Goal: Transaction & Acquisition: Book appointment/travel/reservation

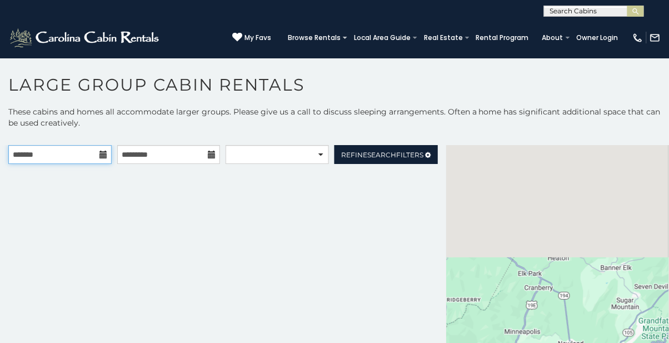
click at [83, 148] on input "text" at bounding box center [59, 154] width 103 height 19
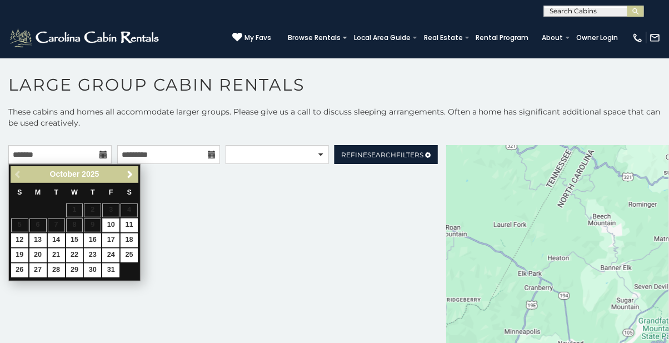
click at [129, 173] on span "Next" at bounding box center [130, 174] width 9 height 9
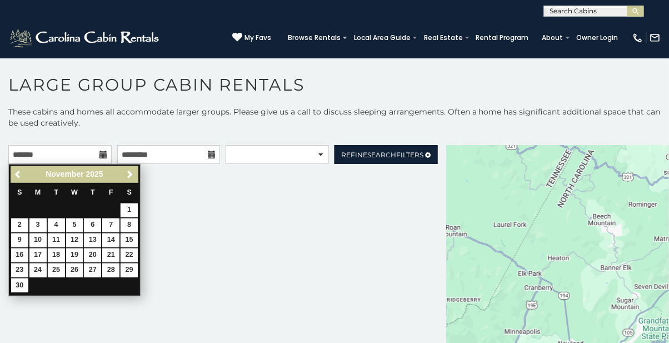
click at [127, 168] on link "Next" at bounding box center [130, 175] width 14 height 14
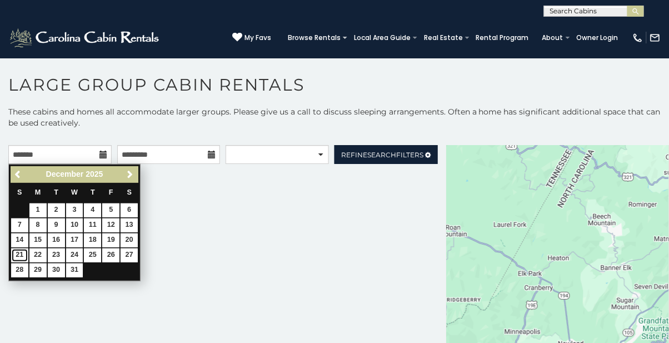
click at [22, 255] on link "21" at bounding box center [19, 256] width 17 height 14
type input "**********"
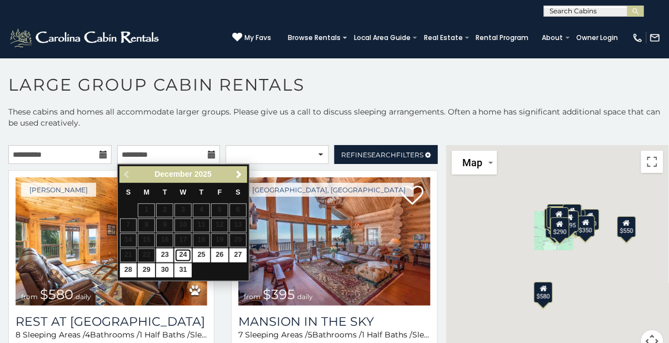
click at [184, 256] on link "24" at bounding box center [183, 256] width 17 height 14
type input "**********"
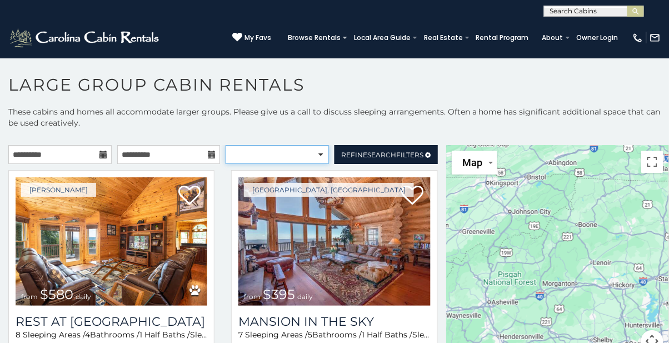
click at [316, 157] on select "**********" at bounding box center [277, 154] width 103 height 19
click at [226, 145] on select "**********" at bounding box center [277, 154] width 103 height 19
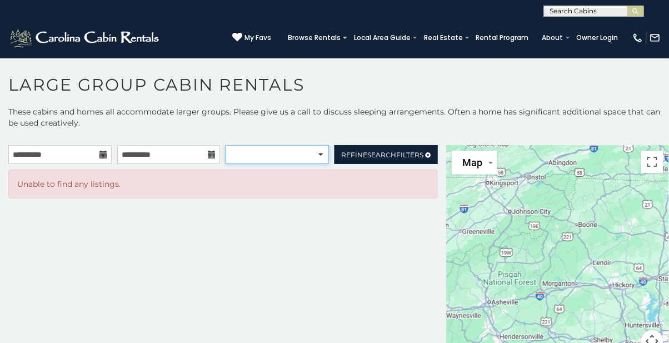
click at [285, 156] on select "**********" at bounding box center [277, 154] width 103 height 19
select select "**********"
click at [169, 154] on input "**********" at bounding box center [168, 154] width 103 height 19
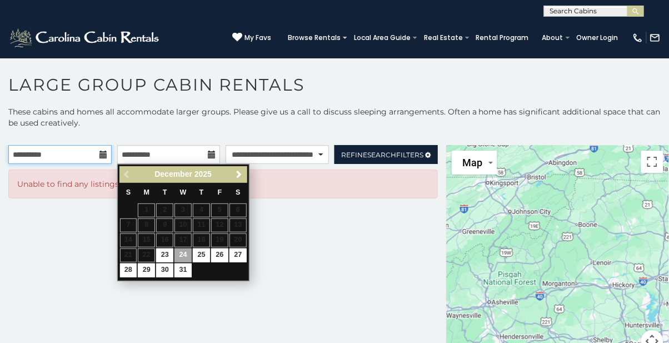
click at [82, 159] on input "**********" at bounding box center [59, 154] width 103 height 19
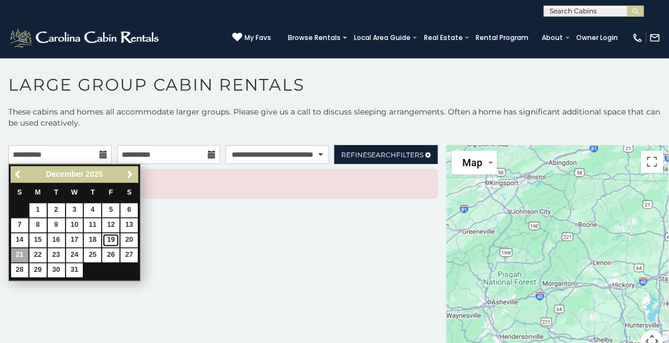
click at [105, 244] on link "19" at bounding box center [110, 240] width 17 height 14
type input "**********"
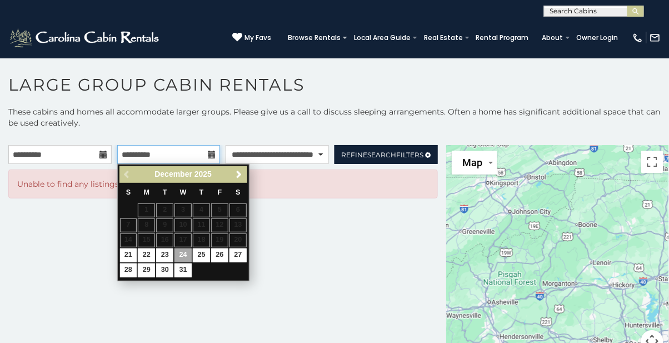
click at [189, 155] on input "**********" at bounding box center [168, 154] width 103 height 19
click at [166, 255] on link "23" at bounding box center [164, 256] width 17 height 14
type input "**********"
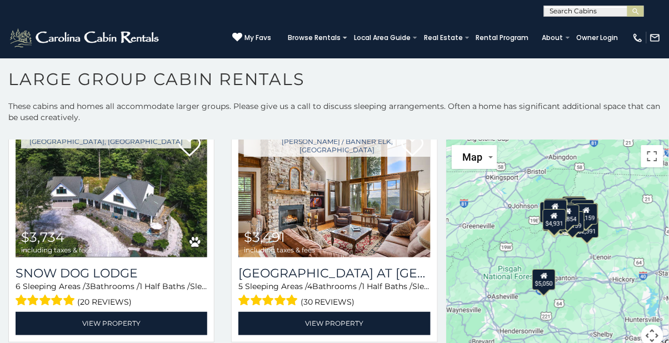
scroll to position [982, 0]
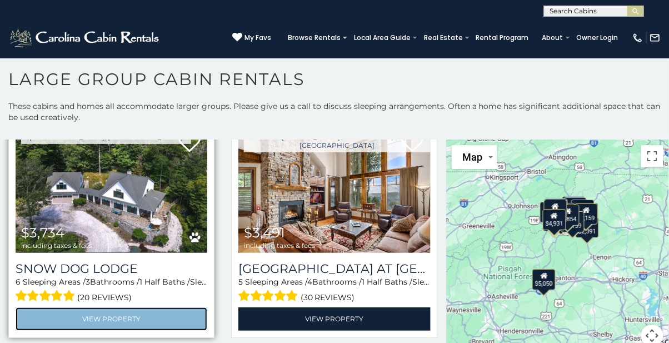
click at [176, 319] on link "View Property" at bounding box center [112, 318] width 192 height 23
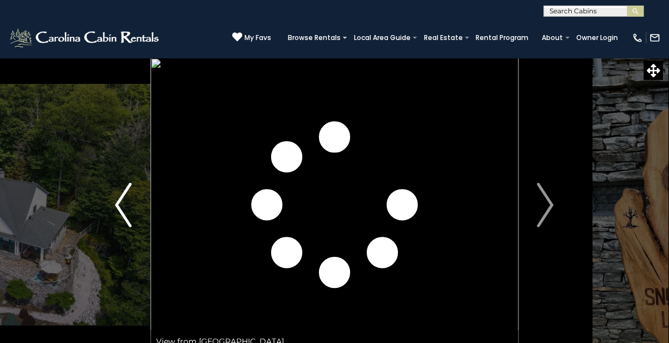
click at [123, 210] on img "Previous" at bounding box center [123, 205] width 17 height 44
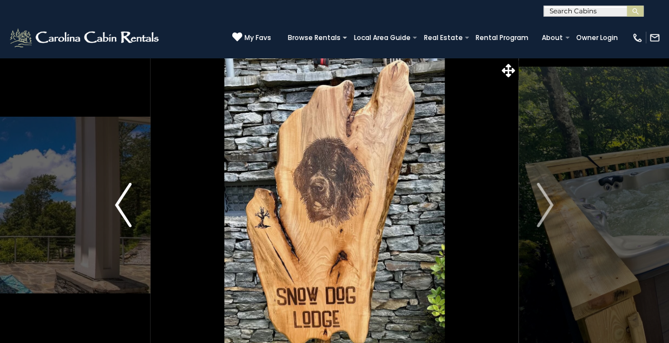
click at [148, 226] on button "Previous" at bounding box center [123, 205] width 54 height 295
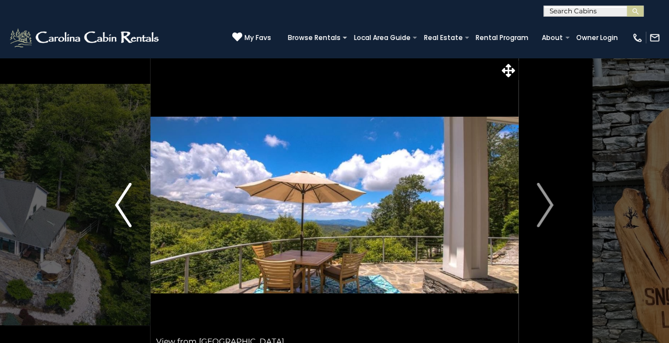
click at [122, 221] on img "Previous" at bounding box center [123, 205] width 17 height 44
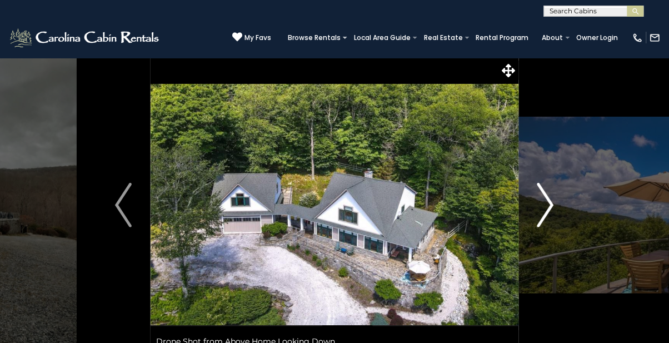
click at [539, 227] on img "Next" at bounding box center [546, 205] width 17 height 44
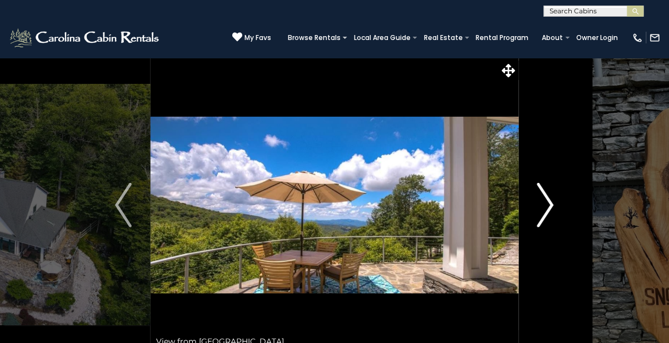
click at [547, 215] on img "Next" at bounding box center [546, 205] width 17 height 44
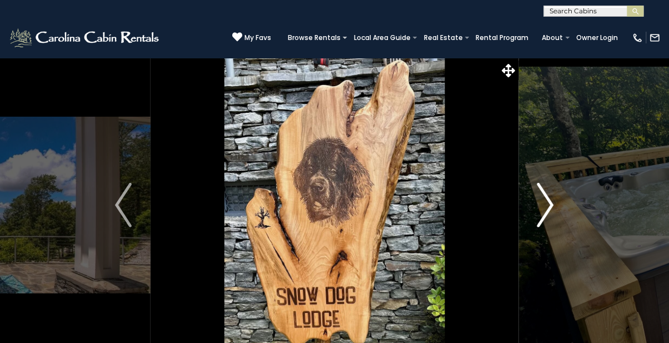
click at [536, 219] on button "Next" at bounding box center [546, 205] width 54 height 295
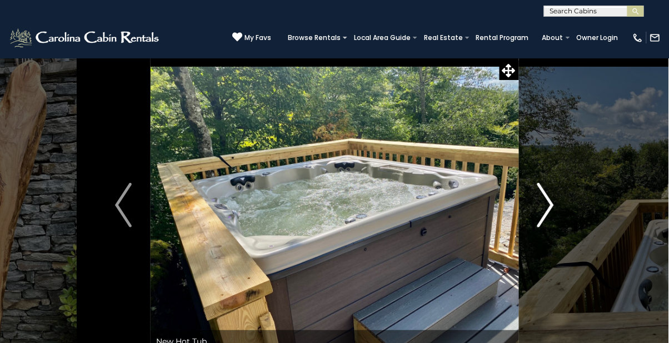
click at [529, 220] on button "Next" at bounding box center [546, 205] width 54 height 295
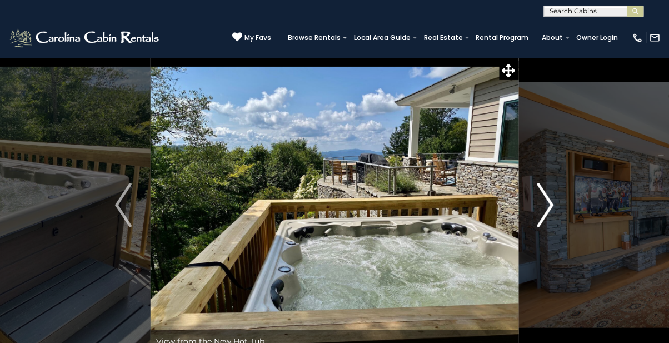
click at [551, 312] on button "Next" at bounding box center [546, 205] width 54 height 295
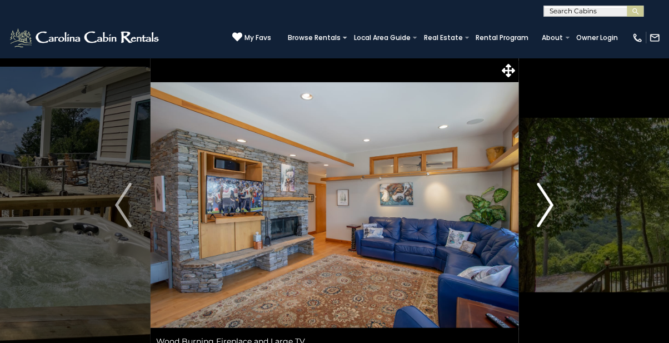
click at [535, 228] on button "Next" at bounding box center [546, 205] width 54 height 295
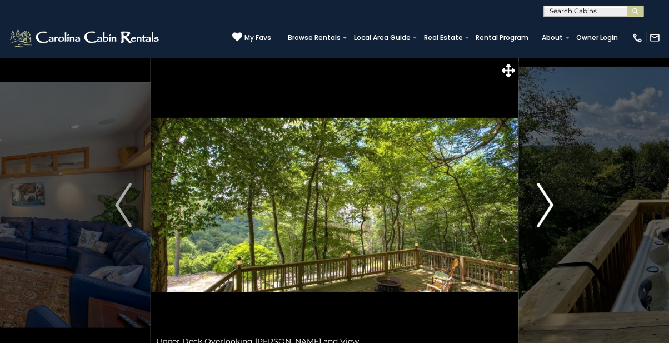
click at [541, 224] on img "Next" at bounding box center [546, 205] width 17 height 44
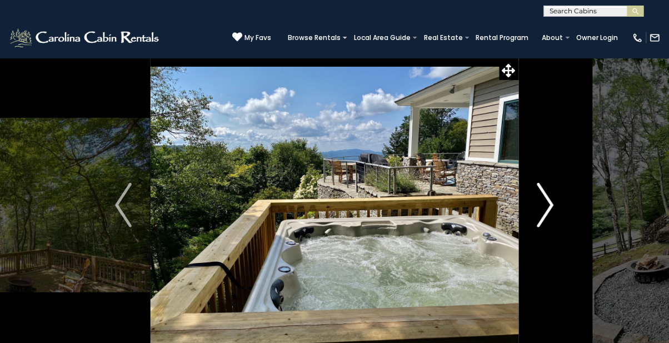
click at [536, 225] on button "Next" at bounding box center [546, 205] width 54 height 295
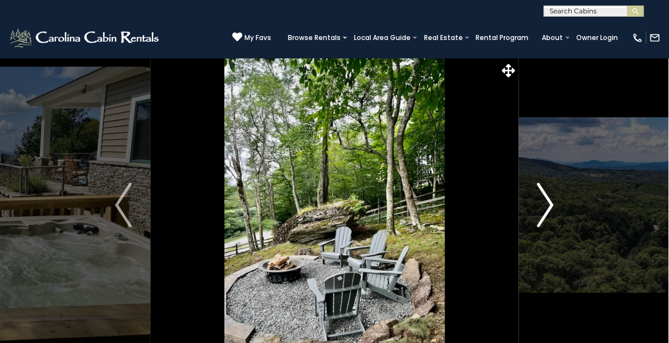
click at [538, 221] on img "Next" at bounding box center [546, 205] width 17 height 44
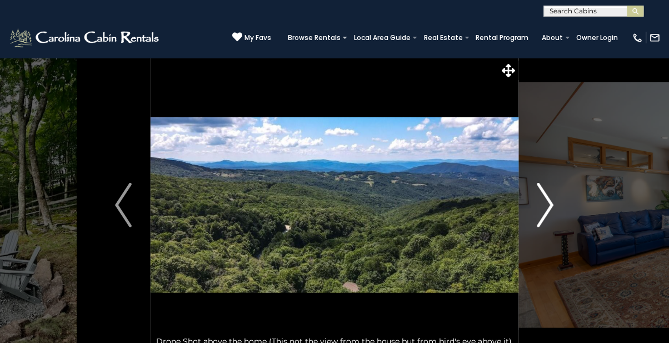
click at [536, 222] on button "Next" at bounding box center [546, 205] width 54 height 295
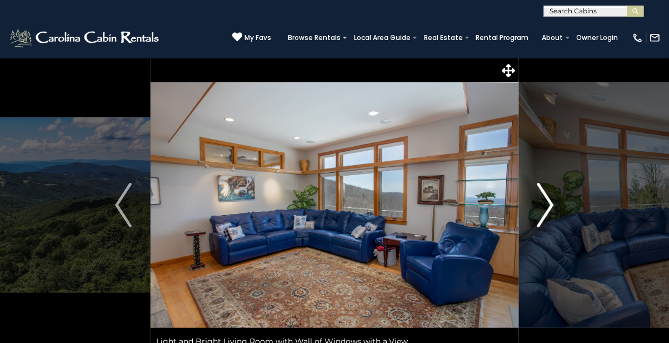
click at [538, 227] on img "Next" at bounding box center [546, 205] width 17 height 44
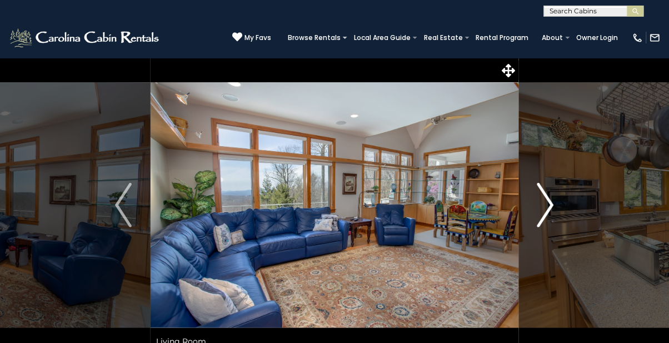
click at [541, 216] on img "Next" at bounding box center [546, 205] width 17 height 44
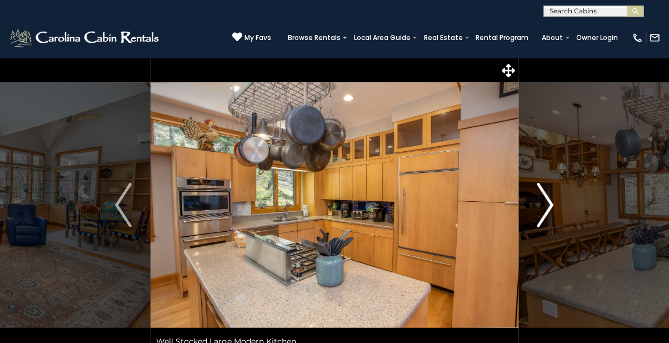
click at [535, 225] on button "Next" at bounding box center [546, 205] width 54 height 295
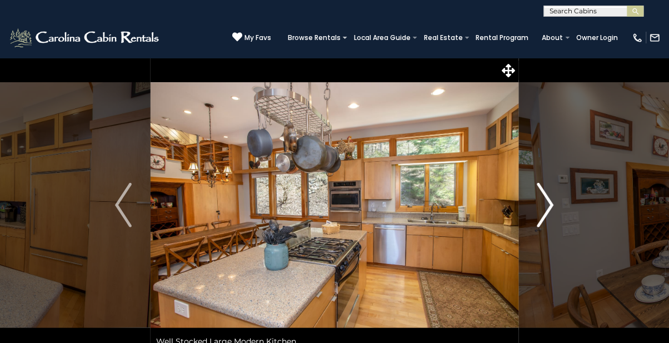
click at [537, 214] on button "Next" at bounding box center [546, 205] width 54 height 295
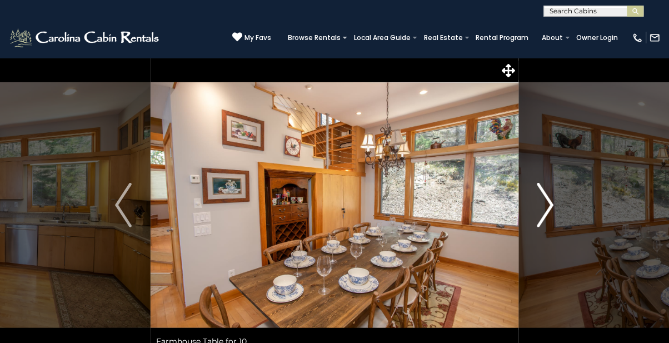
click at [538, 195] on img "Next" at bounding box center [546, 205] width 17 height 44
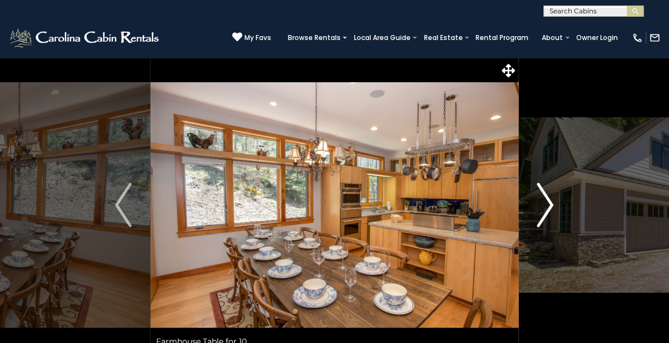
click at [539, 218] on img "Next" at bounding box center [546, 205] width 17 height 44
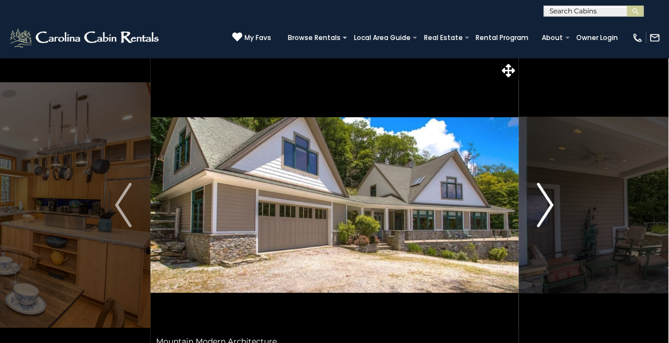
click at [539, 216] on img "Next" at bounding box center [546, 205] width 17 height 44
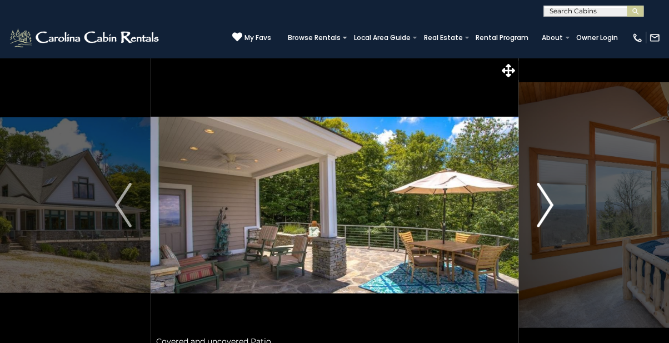
click at [537, 211] on button "Next" at bounding box center [546, 205] width 54 height 295
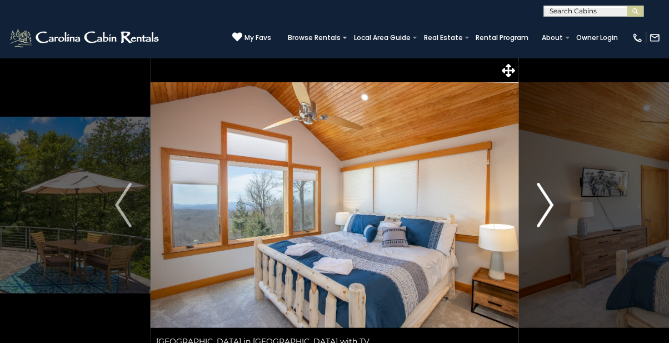
click at [547, 205] on img "Next" at bounding box center [546, 205] width 17 height 44
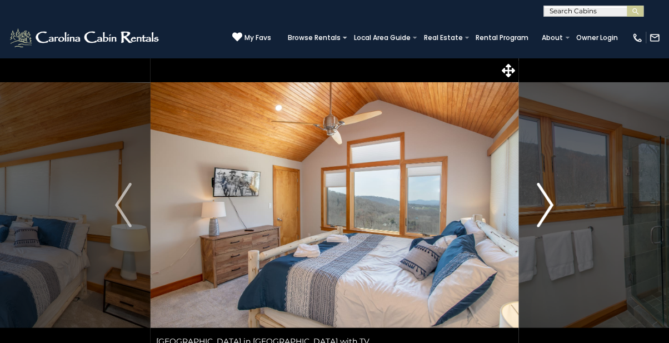
click at [540, 206] on img "Next" at bounding box center [546, 205] width 17 height 44
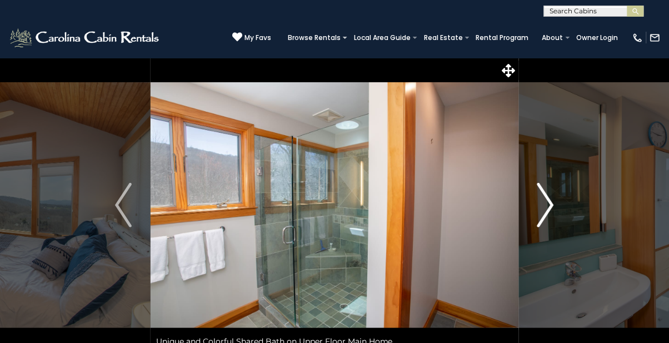
click at [539, 214] on img "Next" at bounding box center [546, 205] width 17 height 44
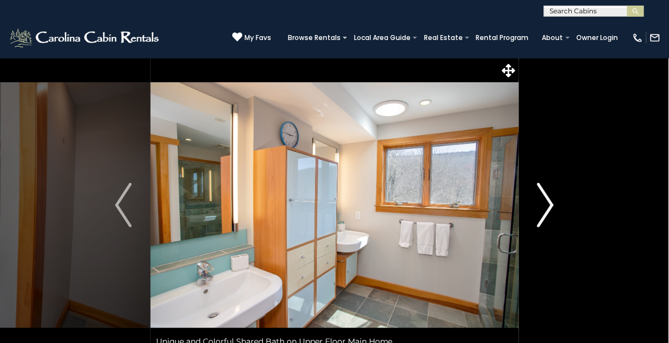
click at [535, 210] on button "Next" at bounding box center [546, 205] width 54 height 295
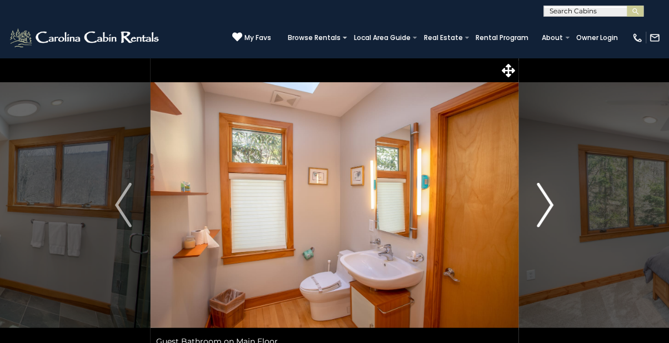
click at [540, 214] on img "Next" at bounding box center [546, 205] width 17 height 44
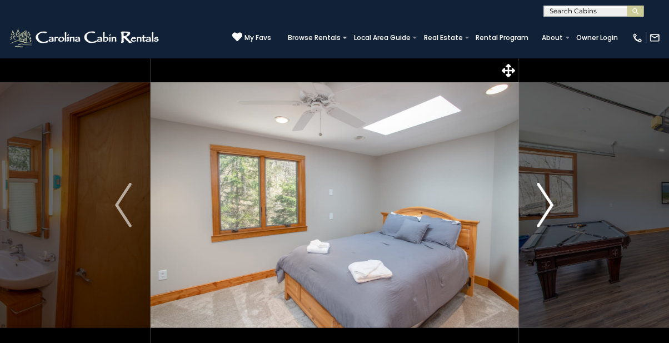
click at [534, 209] on button "Next" at bounding box center [546, 205] width 54 height 295
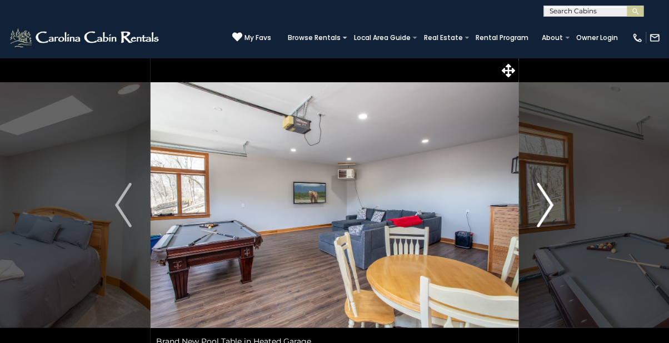
click at [531, 230] on button "Next" at bounding box center [546, 205] width 54 height 295
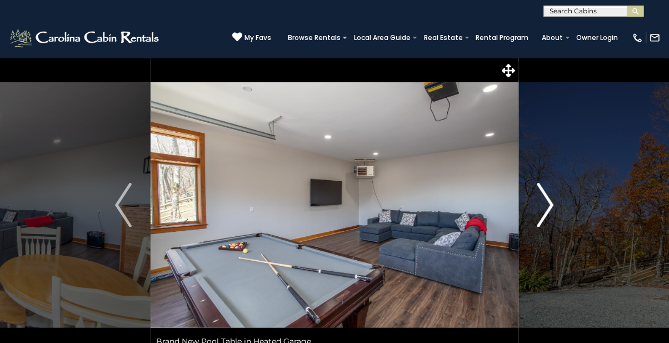
click at [550, 226] on img "Next" at bounding box center [546, 205] width 17 height 44
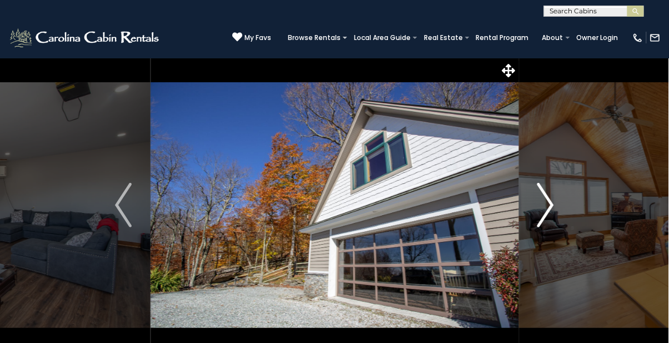
click at [535, 210] on button "Next" at bounding box center [546, 205] width 54 height 295
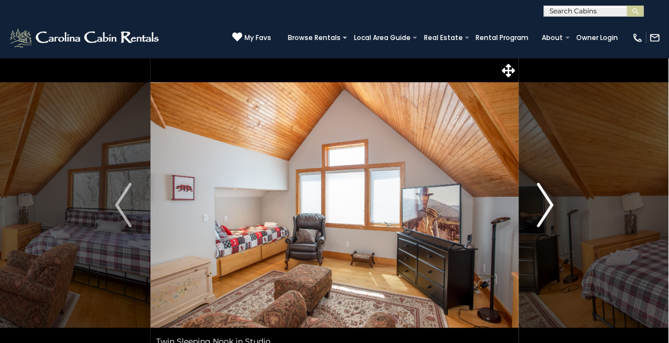
click at [546, 203] on img "Next" at bounding box center [546, 205] width 17 height 44
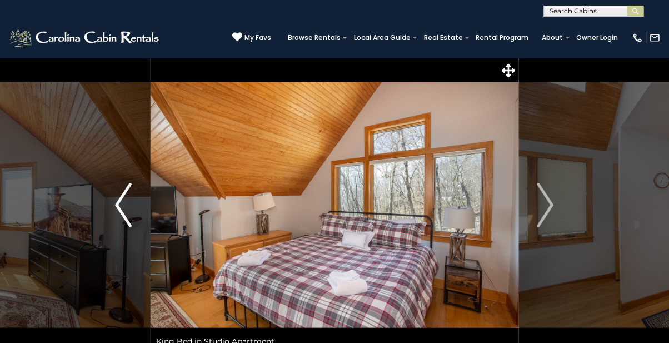
click at [139, 212] on button "Previous" at bounding box center [123, 205] width 54 height 295
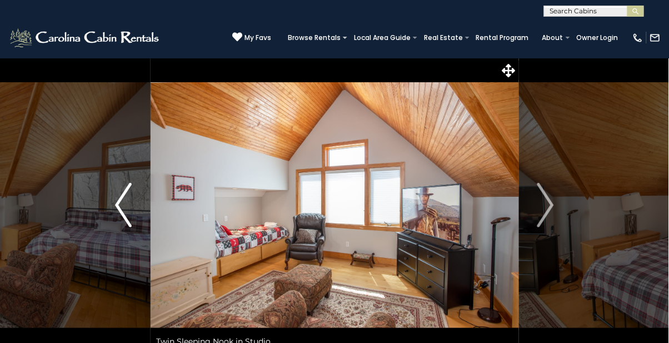
click at [116, 222] on img "Previous" at bounding box center [123, 205] width 17 height 44
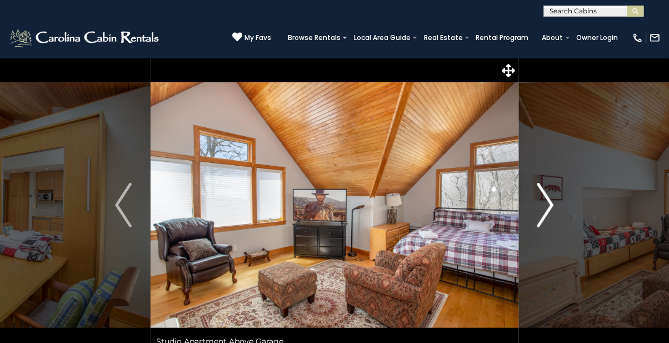
click at [528, 212] on button "Next" at bounding box center [546, 205] width 54 height 295
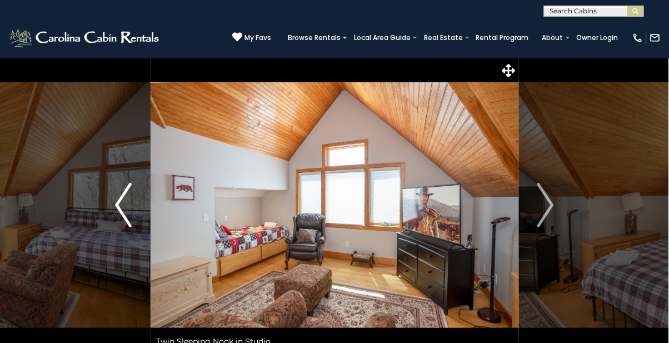
click at [133, 220] on button "Previous" at bounding box center [123, 205] width 54 height 295
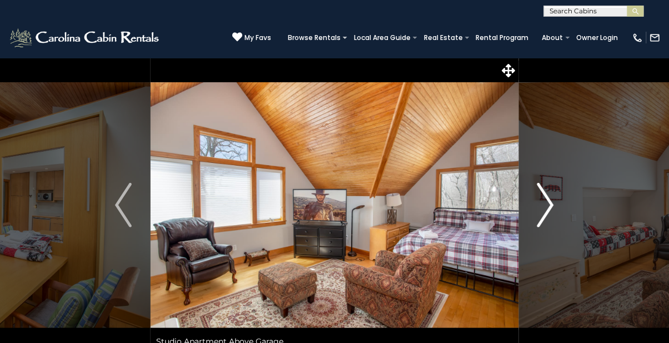
click at [538, 221] on img "Next" at bounding box center [546, 205] width 17 height 44
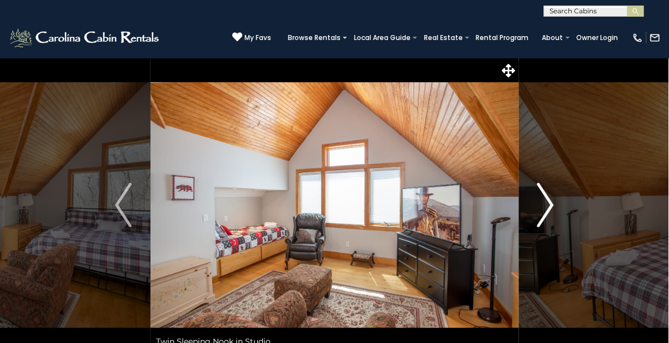
click at [533, 223] on button "Next" at bounding box center [546, 205] width 54 height 295
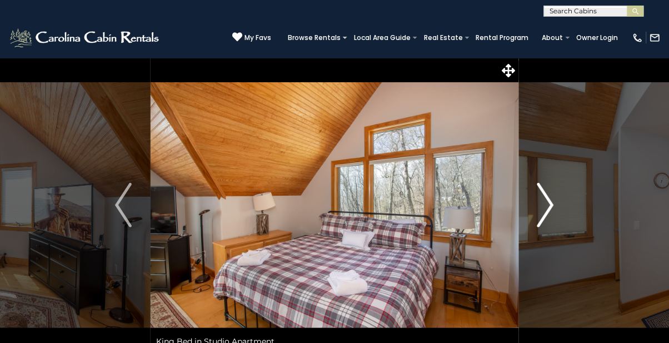
click at [528, 219] on button "Next" at bounding box center [546, 205] width 54 height 295
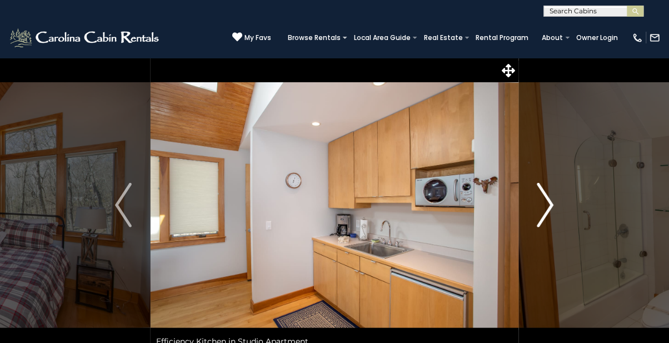
click at [526, 226] on button "Next" at bounding box center [546, 205] width 54 height 295
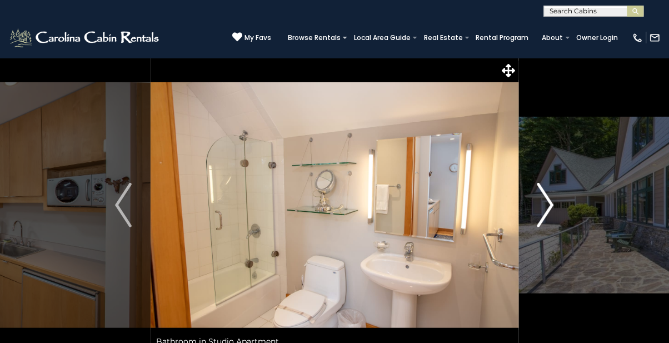
click at [534, 226] on button "Next" at bounding box center [546, 205] width 54 height 295
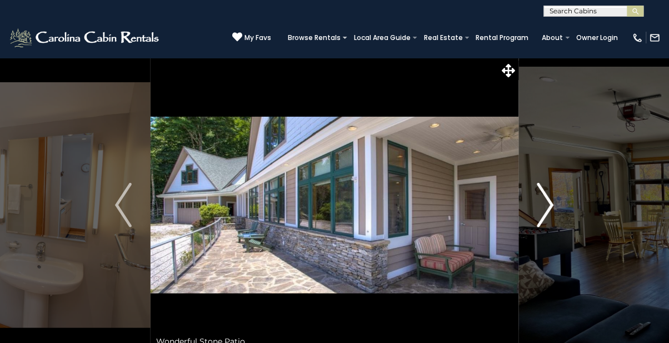
click at [538, 225] on img "Next" at bounding box center [546, 205] width 17 height 44
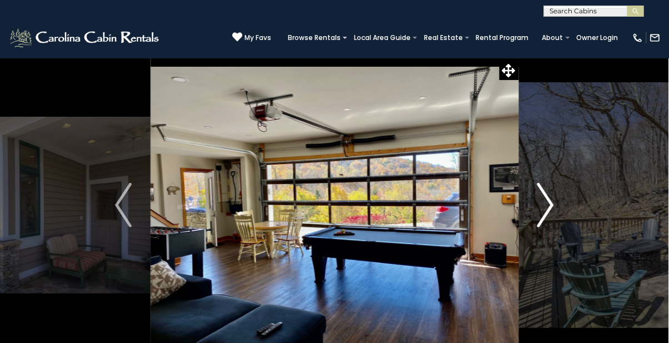
click at [535, 228] on button "Next" at bounding box center [546, 205] width 54 height 295
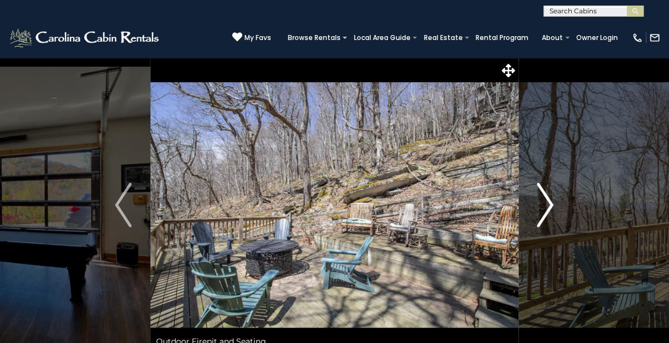
click at [535, 229] on button "Next" at bounding box center [546, 205] width 54 height 295
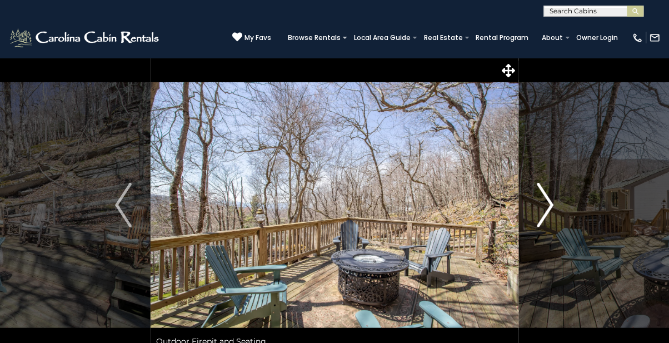
click at [548, 219] on img "Next" at bounding box center [546, 205] width 17 height 44
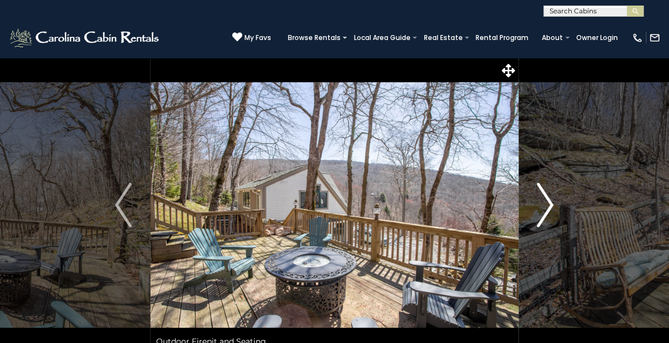
click at [539, 220] on img "Next" at bounding box center [546, 205] width 17 height 44
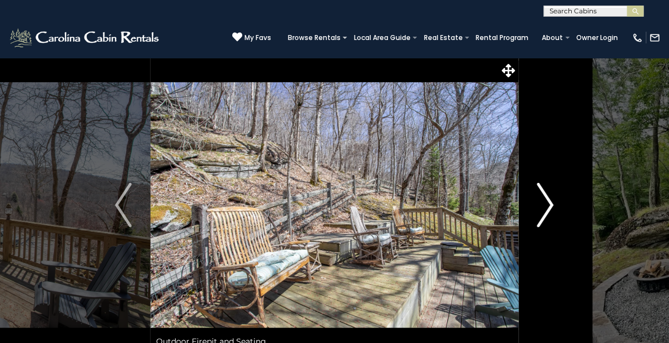
click at [540, 223] on img "Next" at bounding box center [546, 205] width 17 height 44
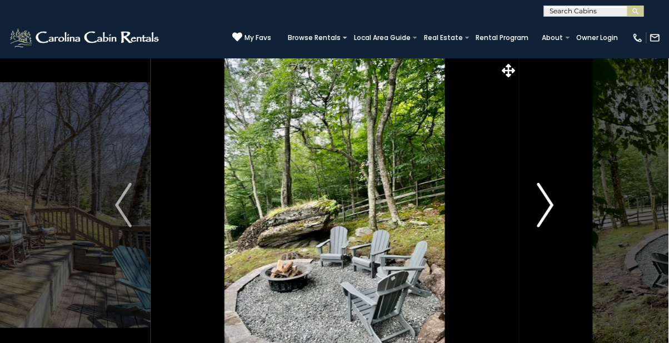
click at [529, 217] on button "Next" at bounding box center [546, 205] width 54 height 295
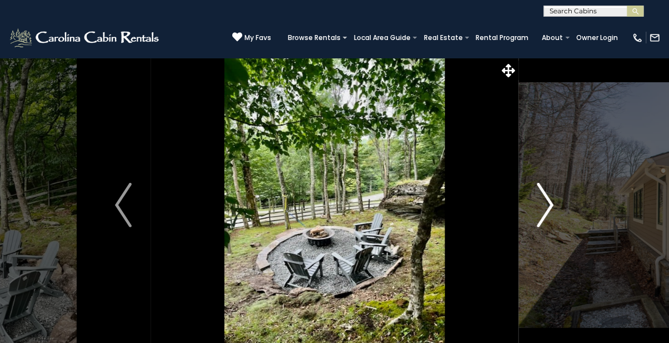
click at [525, 216] on button "Next" at bounding box center [546, 205] width 54 height 295
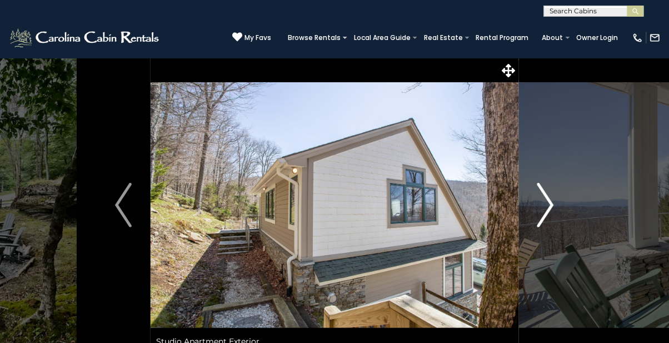
click at [538, 215] on img "Next" at bounding box center [546, 205] width 17 height 44
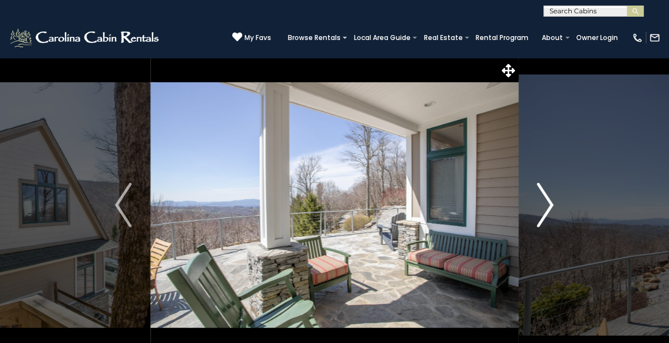
click at [541, 218] on img "Next" at bounding box center [546, 205] width 17 height 44
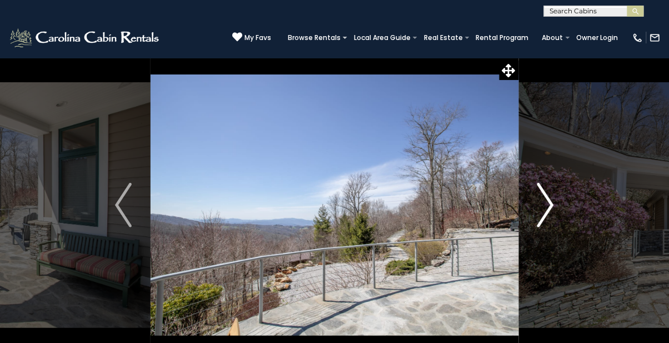
click at [537, 217] on button "Next" at bounding box center [546, 205] width 54 height 295
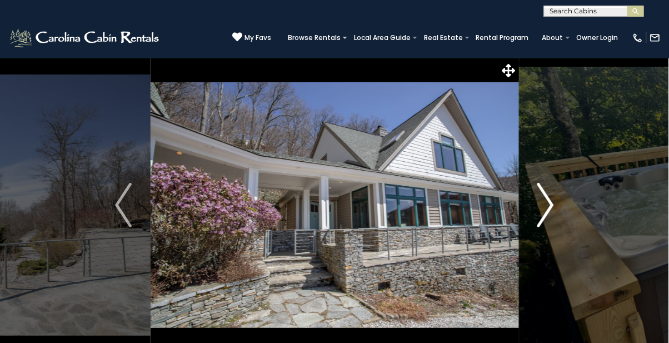
click at [542, 226] on img "Next" at bounding box center [546, 205] width 17 height 44
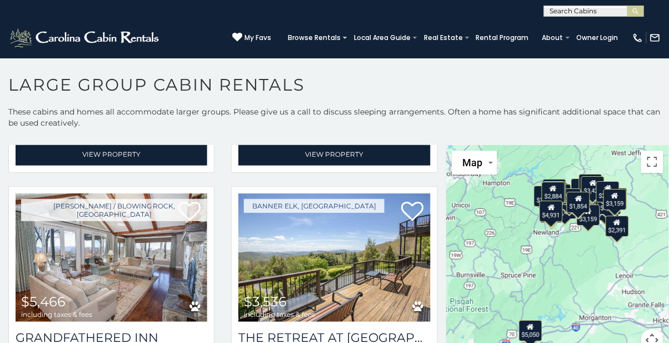
scroll to position [455, 0]
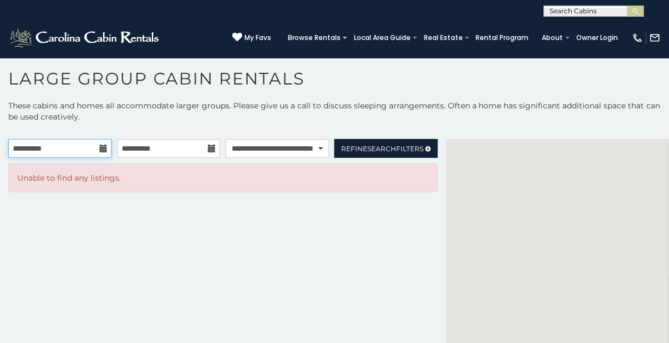
click at [68, 139] on input "**********" at bounding box center [59, 148] width 103 height 19
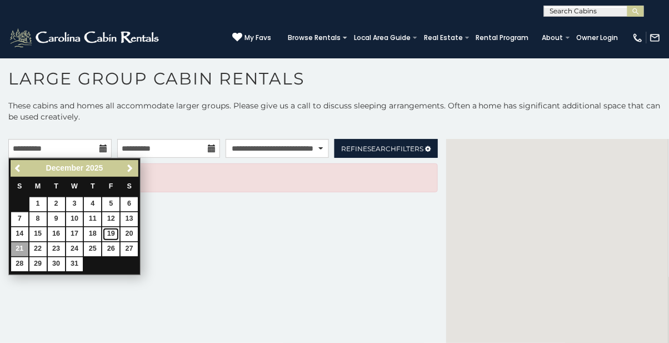
click at [115, 227] on link "19" at bounding box center [110, 234] width 17 height 14
type input "**********"
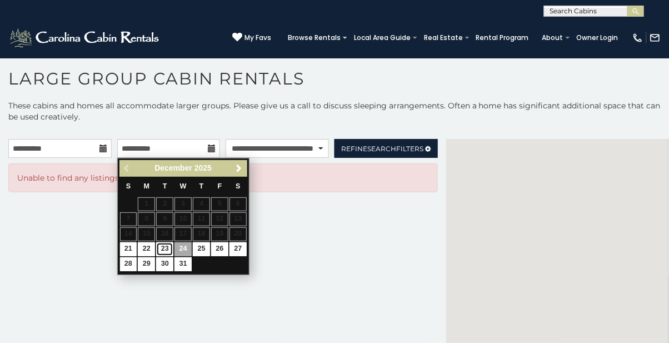
click at [165, 242] on link "23" at bounding box center [164, 249] width 17 height 14
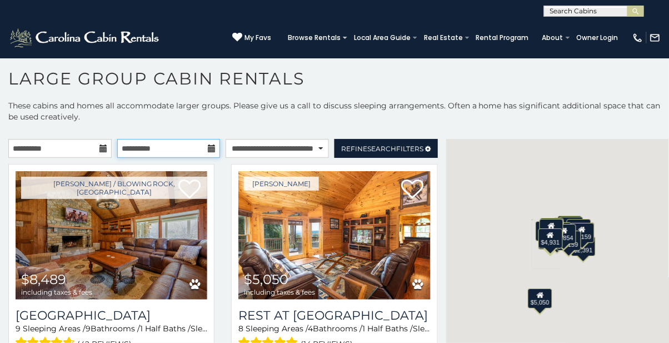
click at [181, 139] on input "**********" at bounding box center [168, 148] width 103 height 19
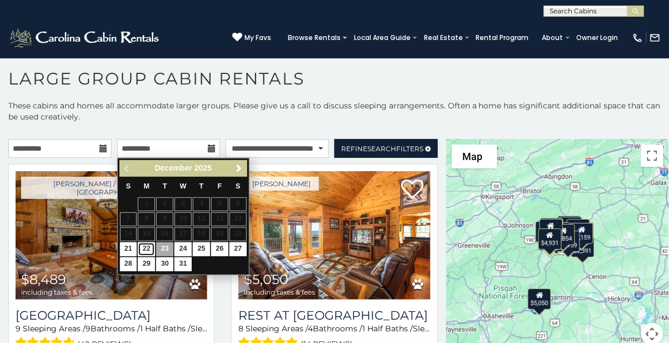
click at [146, 242] on link "22" at bounding box center [146, 249] width 17 height 14
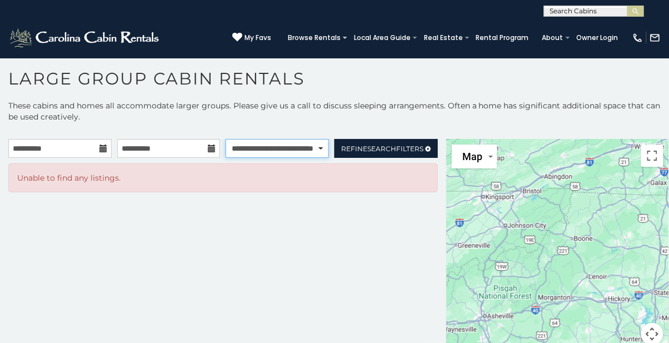
click at [307, 139] on select "**********" at bounding box center [277, 148] width 103 height 19
click at [180, 139] on input "**********" at bounding box center [168, 148] width 103 height 19
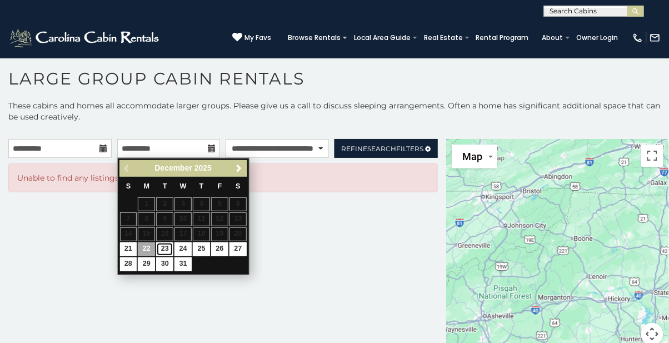
click at [162, 242] on link "23" at bounding box center [164, 249] width 17 height 14
type input "**********"
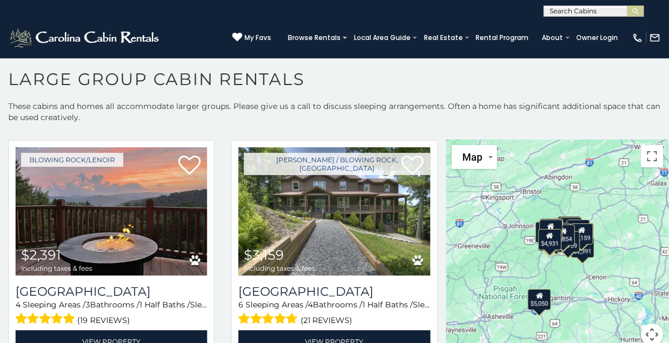
scroll to position [2596, 0]
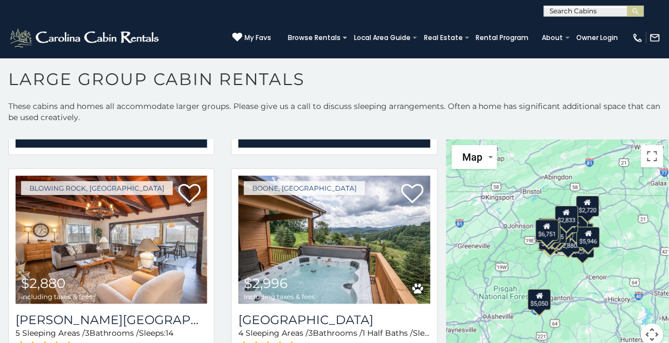
scroll to position [3499, 0]
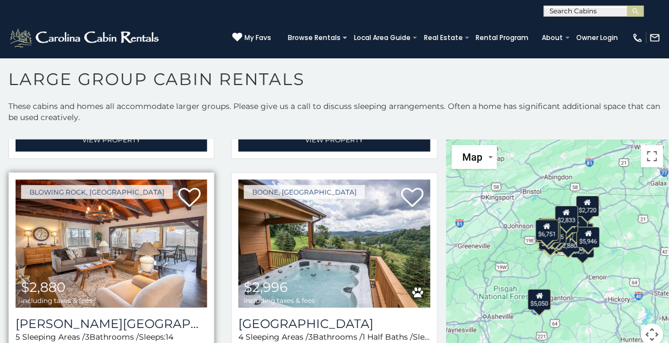
click at [168, 299] on img at bounding box center [112, 244] width 192 height 128
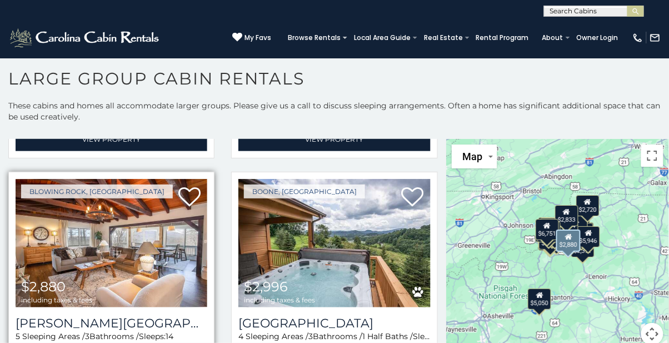
scroll to position [38, 0]
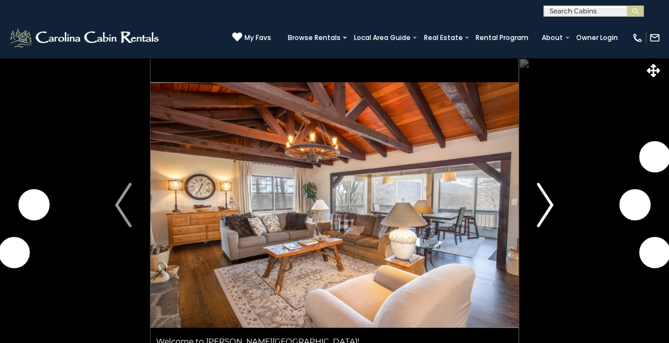
click at [542, 211] on img "Next" at bounding box center [546, 205] width 17 height 44
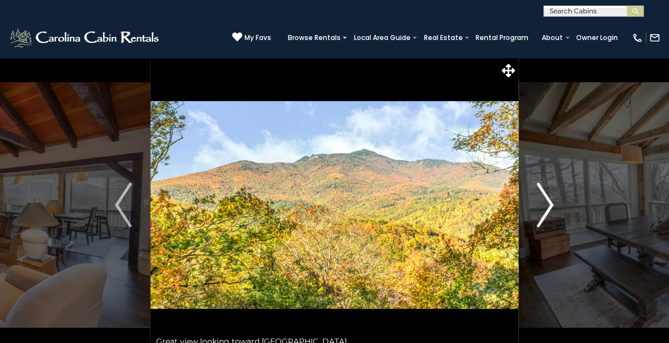
click at [548, 215] on img "Next" at bounding box center [546, 205] width 17 height 44
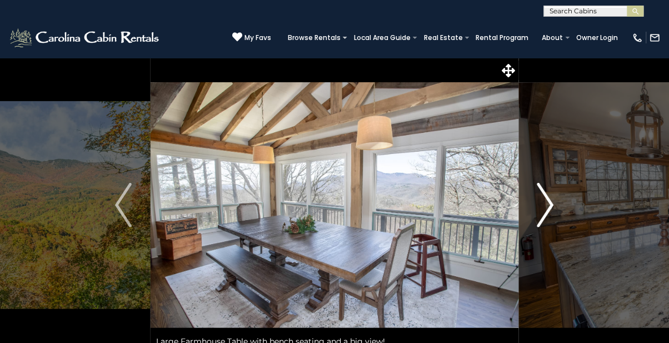
click at [533, 203] on button "Next" at bounding box center [546, 205] width 54 height 295
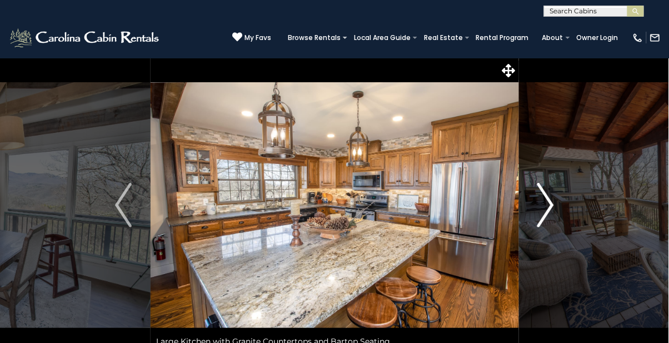
click at [541, 218] on img "Next" at bounding box center [546, 205] width 17 height 44
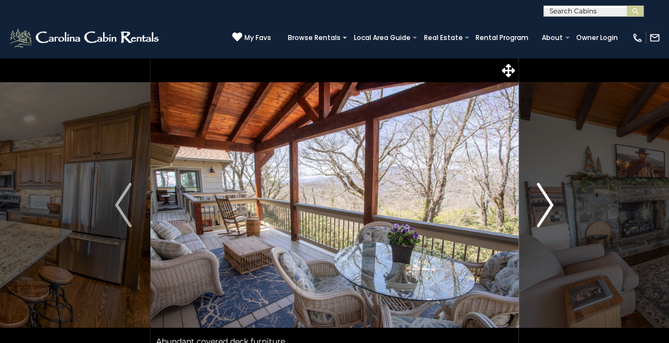
click at [538, 218] on img "Next" at bounding box center [546, 205] width 17 height 44
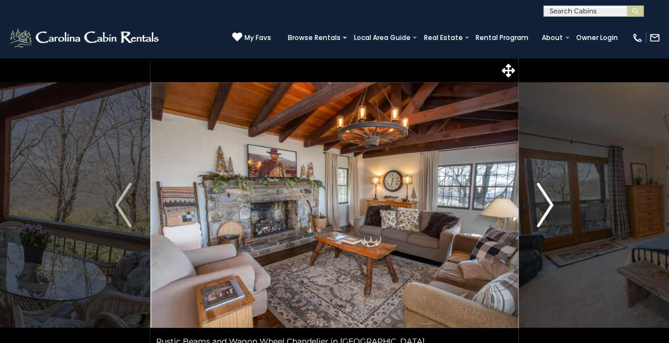
click at [547, 212] on img "Next" at bounding box center [546, 205] width 17 height 44
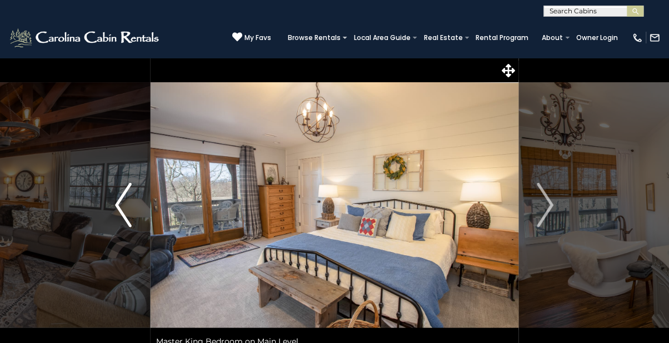
click at [122, 202] on img "Previous" at bounding box center [123, 205] width 17 height 44
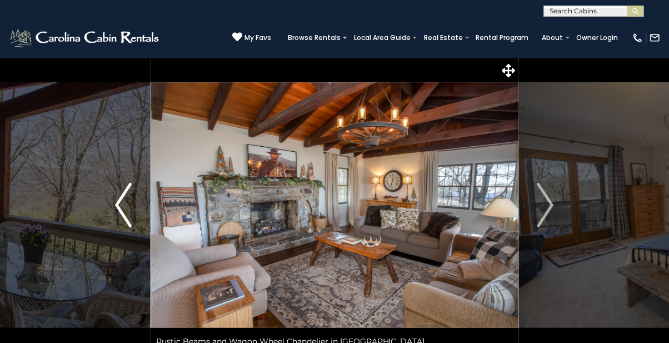
click at [122, 200] on img "Previous" at bounding box center [123, 205] width 17 height 44
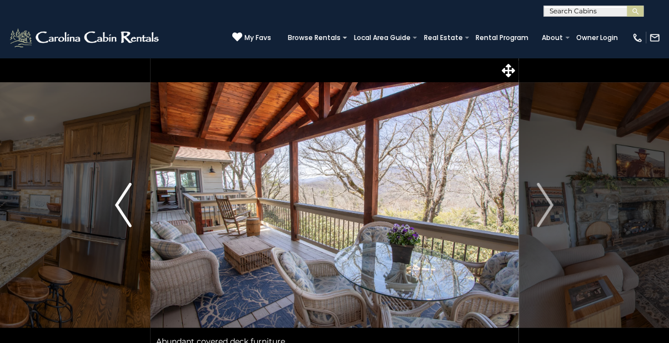
click at [128, 200] on img "Previous" at bounding box center [123, 205] width 17 height 44
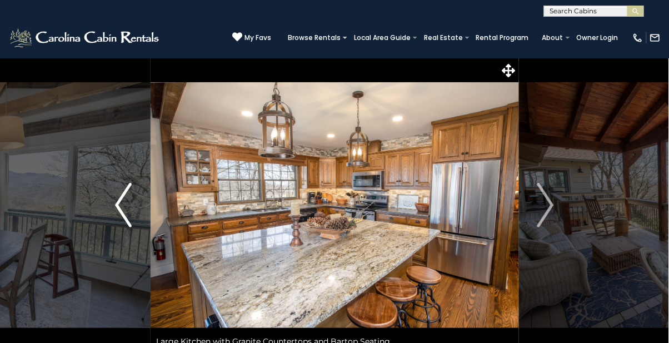
click at [137, 202] on button "Previous" at bounding box center [123, 205] width 54 height 295
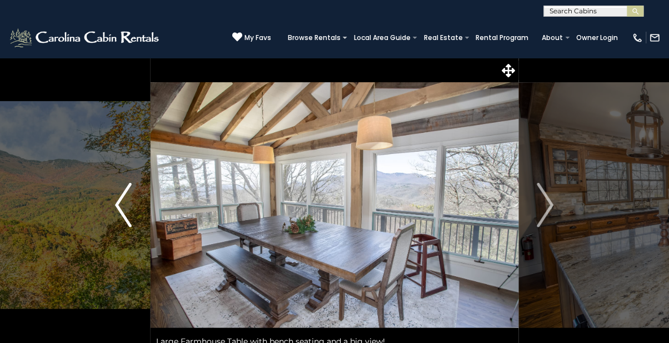
click at [138, 201] on button "Previous" at bounding box center [123, 205] width 54 height 295
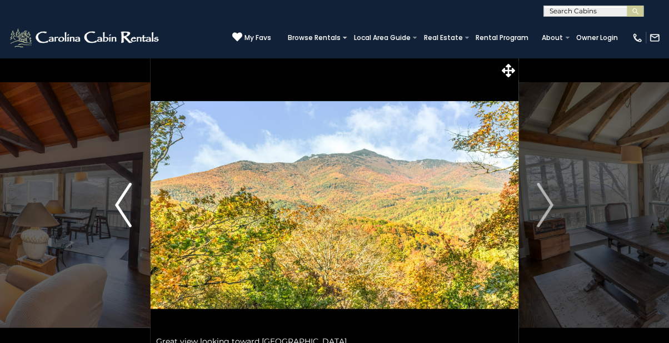
click at [138, 200] on button "Previous" at bounding box center [123, 205] width 54 height 295
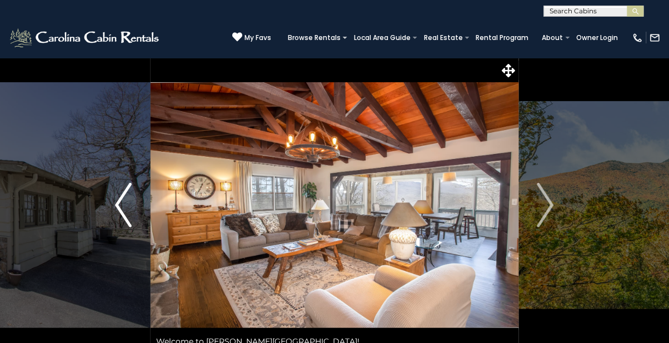
click at [143, 200] on button "Previous" at bounding box center [123, 205] width 54 height 295
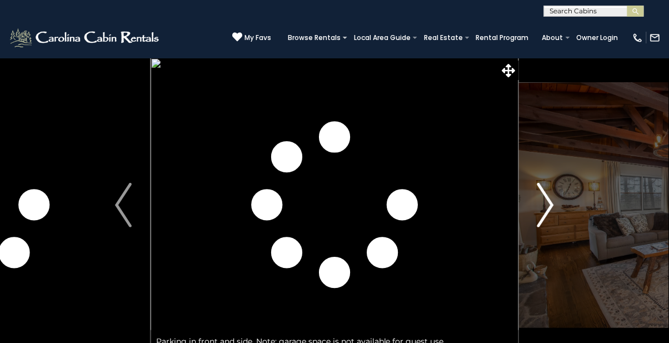
click at [543, 208] on img "Next" at bounding box center [546, 205] width 17 height 44
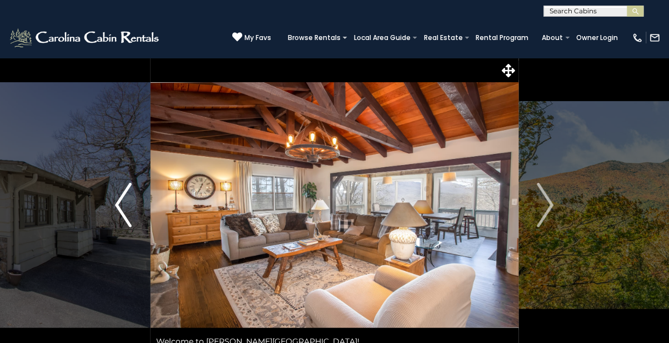
click at [131, 218] on img "Previous" at bounding box center [123, 205] width 17 height 44
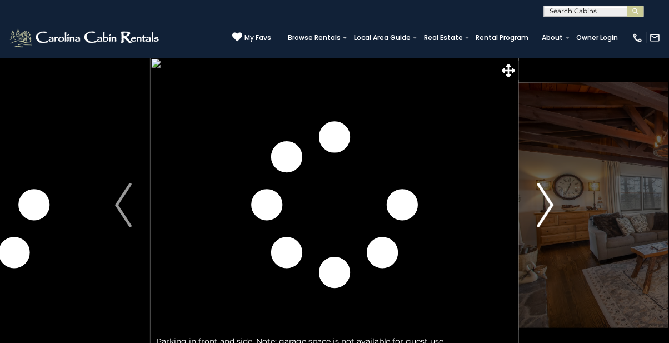
click at [549, 193] on img "Next" at bounding box center [546, 205] width 17 height 44
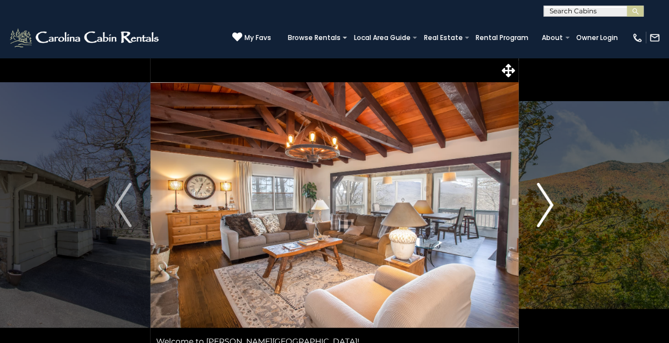
click at [561, 205] on button "Next" at bounding box center [546, 205] width 54 height 295
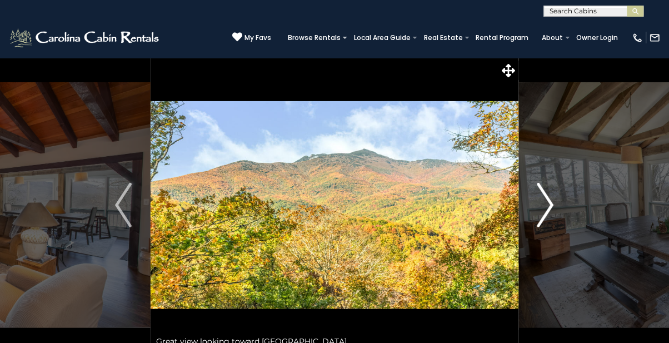
click at [549, 204] on img "Next" at bounding box center [546, 205] width 17 height 44
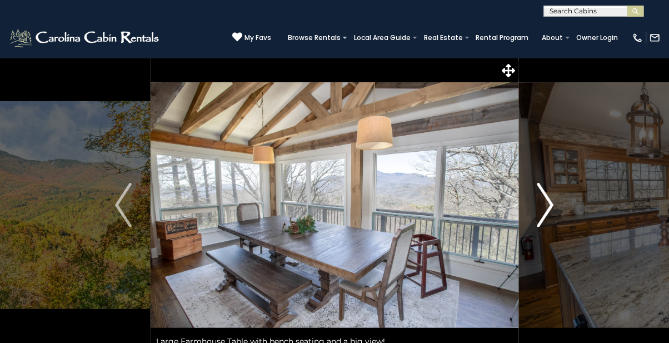
click at [552, 222] on img "Next" at bounding box center [546, 205] width 17 height 44
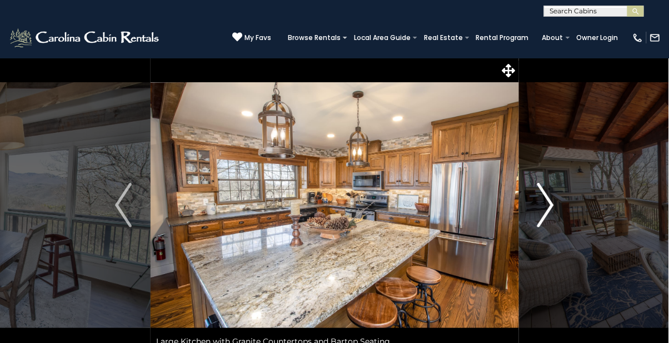
click at [553, 213] on img "Next" at bounding box center [546, 205] width 17 height 44
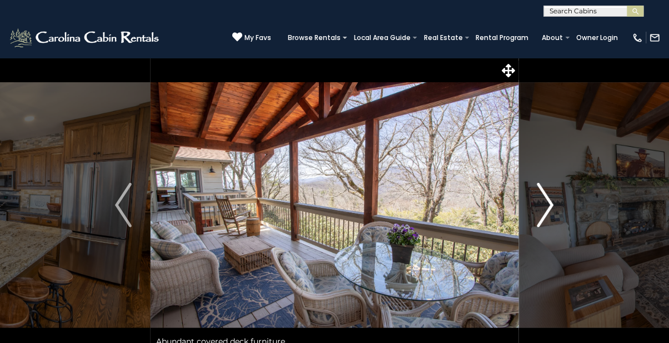
click at [554, 207] on img "Next" at bounding box center [546, 205] width 17 height 44
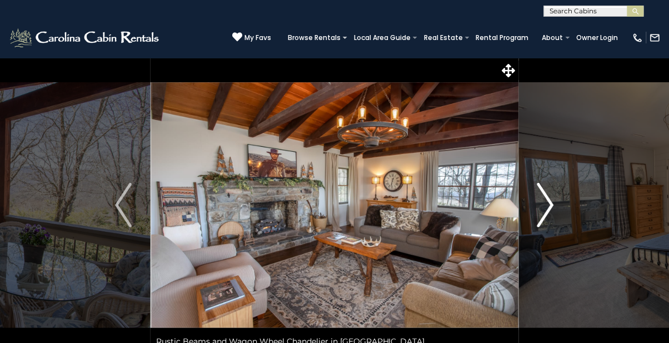
click at [551, 208] on img "Next" at bounding box center [546, 205] width 17 height 44
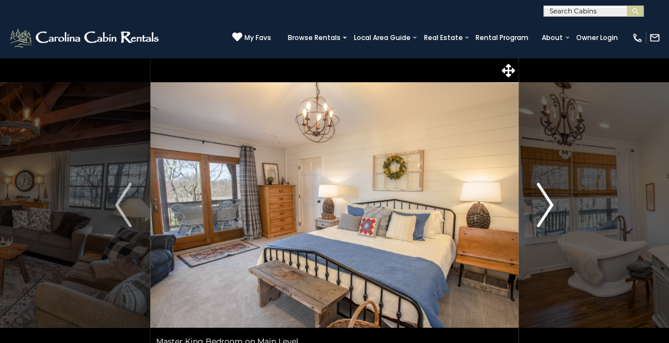
click at [543, 209] on img "Next" at bounding box center [546, 205] width 17 height 44
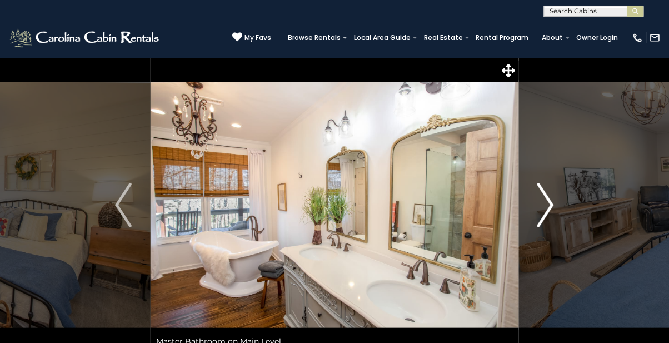
click at [553, 207] on img "Next" at bounding box center [546, 205] width 17 height 44
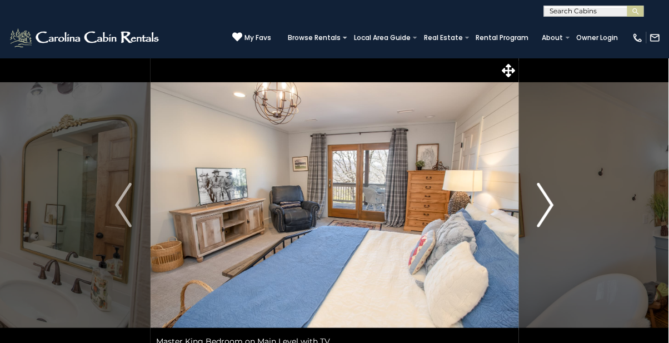
click at [545, 208] on img "Next" at bounding box center [546, 205] width 17 height 44
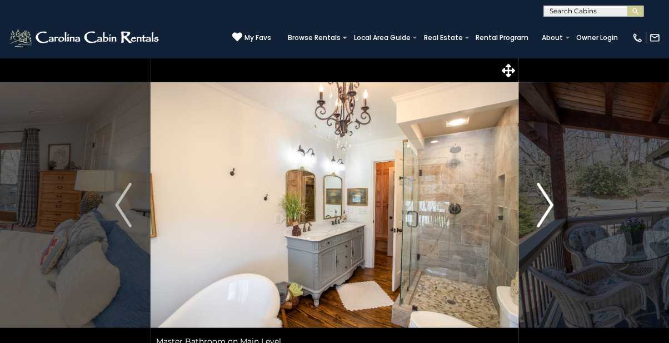
click at [549, 208] on img "Next" at bounding box center [546, 205] width 17 height 44
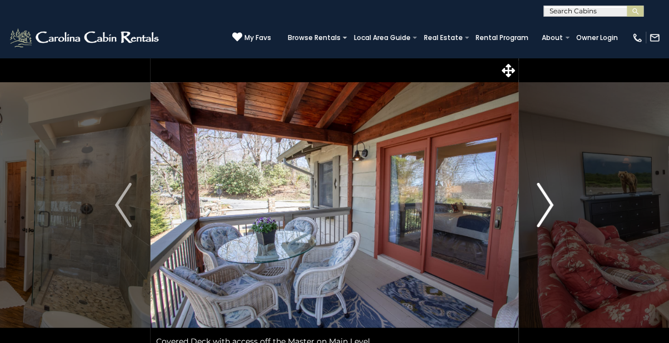
click at [542, 220] on img "Next" at bounding box center [546, 205] width 17 height 44
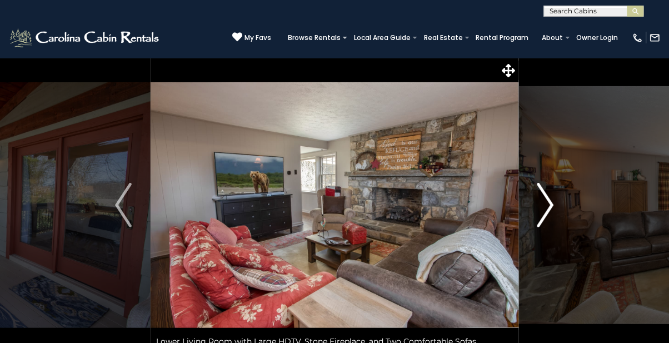
click at [555, 212] on button "Next" at bounding box center [546, 205] width 54 height 295
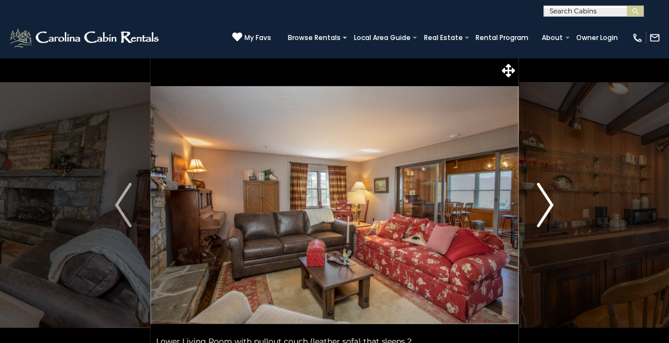
click at [541, 216] on img "Next" at bounding box center [546, 205] width 17 height 44
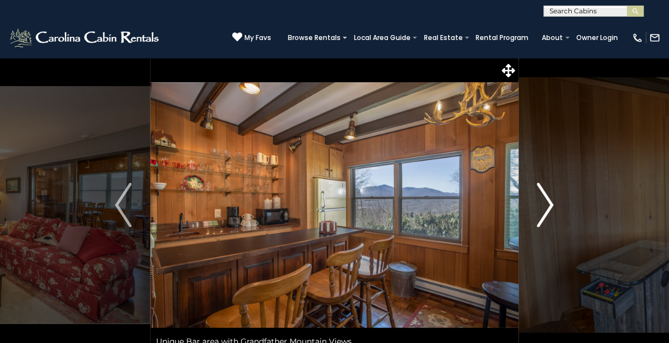
click at [549, 206] on img "Next" at bounding box center [546, 205] width 17 height 44
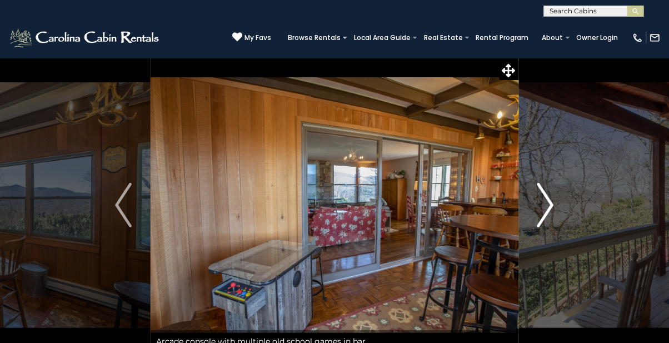
click at [554, 209] on img "Next" at bounding box center [546, 205] width 17 height 44
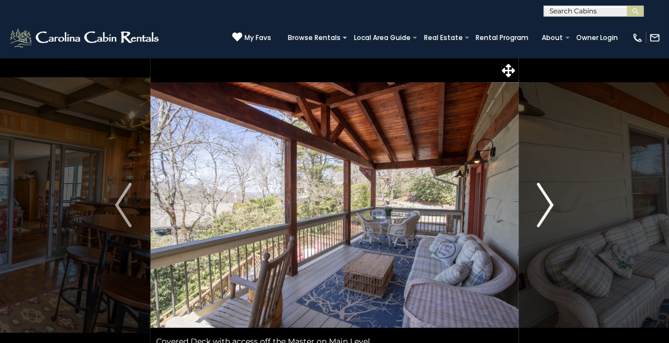
click at [547, 212] on img "Next" at bounding box center [546, 205] width 17 height 44
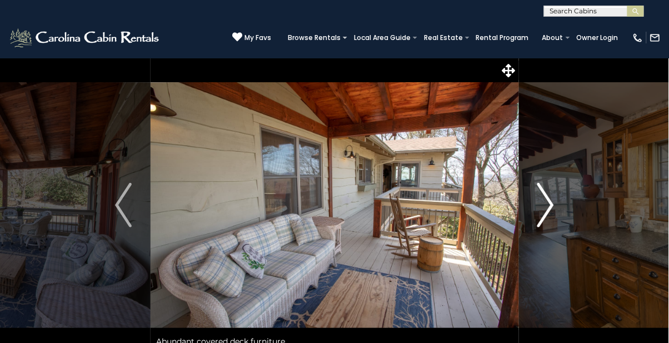
click at [545, 215] on img "Next" at bounding box center [546, 205] width 17 height 44
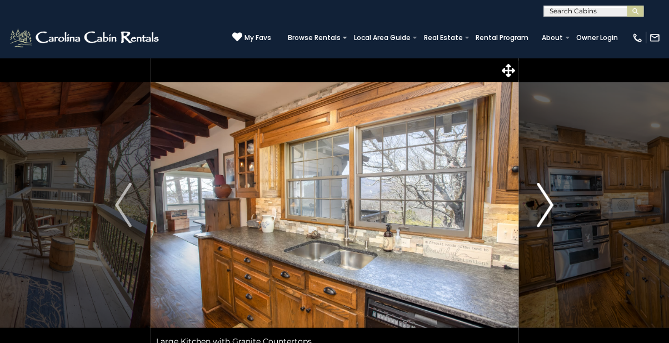
click at [541, 217] on img "Next" at bounding box center [546, 205] width 17 height 44
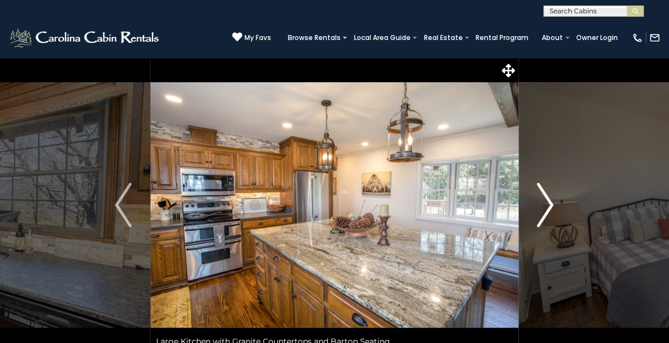
click at [538, 226] on img "Next" at bounding box center [546, 205] width 17 height 44
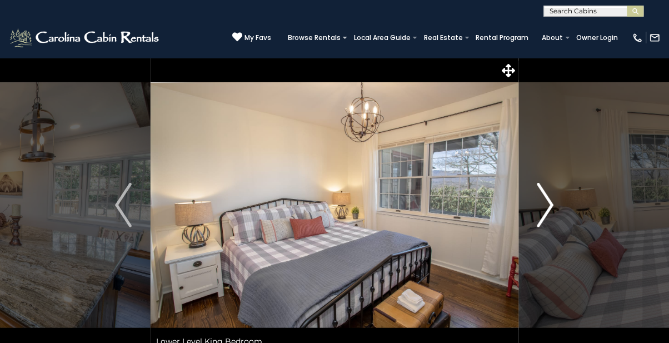
click at [541, 220] on img "Next" at bounding box center [546, 205] width 17 height 44
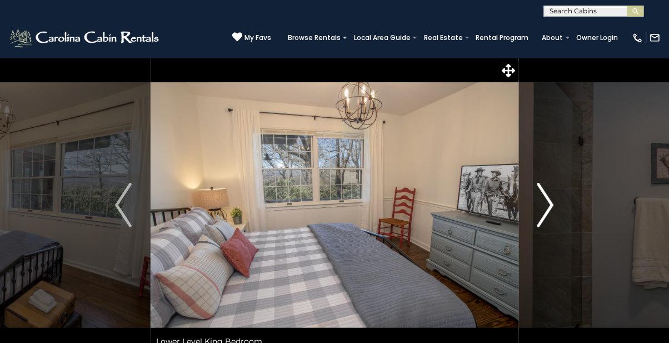
click at [548, 208] on img "Next" at bounding box center [546, 205] width 17 height 44
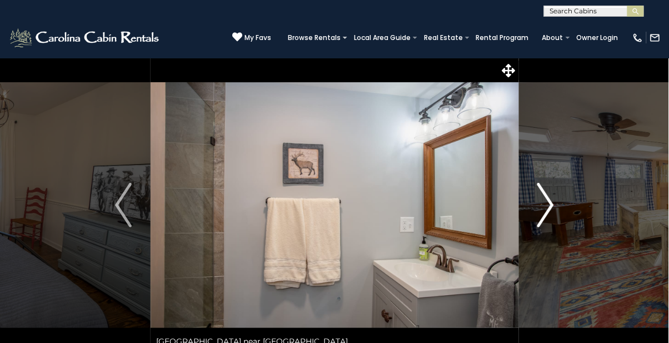
click at [547, 221] on img "Next" at bounding box center [546, 205] width 17 height 44
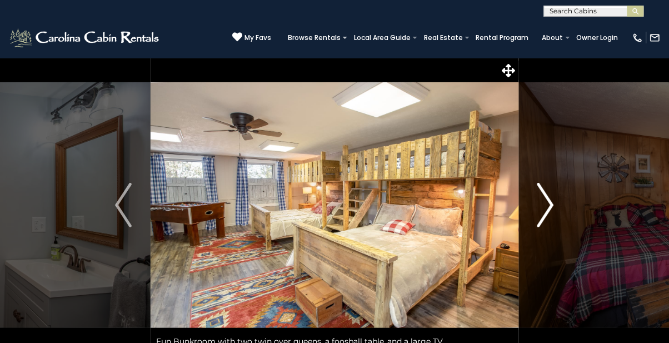
click at [541, 209] on img "Next" at bounding box center [546, 205] width 17 height 44
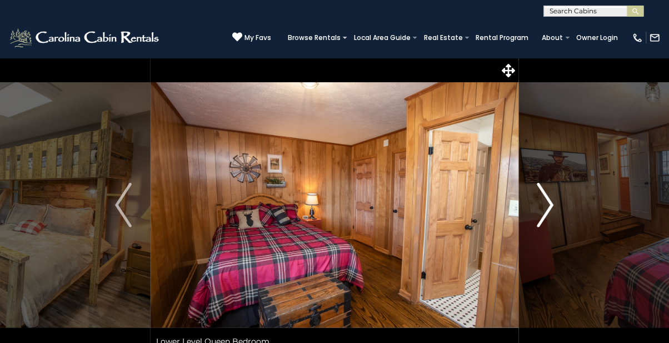
click at [557, 212] on button "Next" at bounding box center [546, 205] width 54 height 295
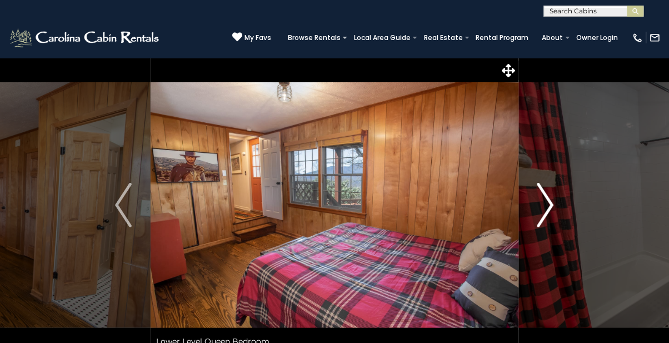
click at [549, 209] on img "Next" at bounding box center [546, 205] width 17 height 44
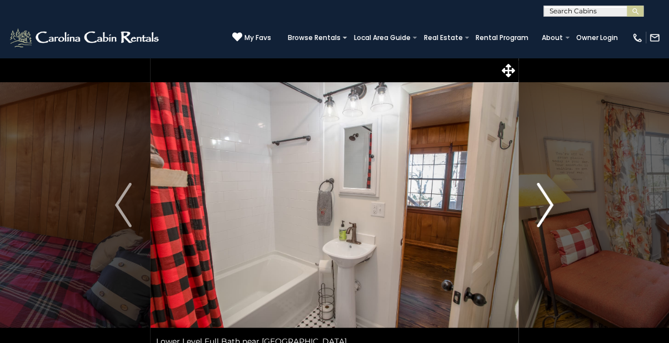
click at [556, 213] on button "Next" at bounding box center [546, 205] width 54 height 295
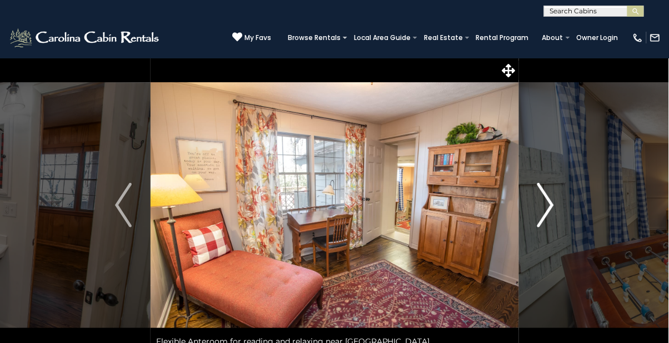
click at [550, 218] on img "Next" at bounding box center [546, 205] width 17 height 44
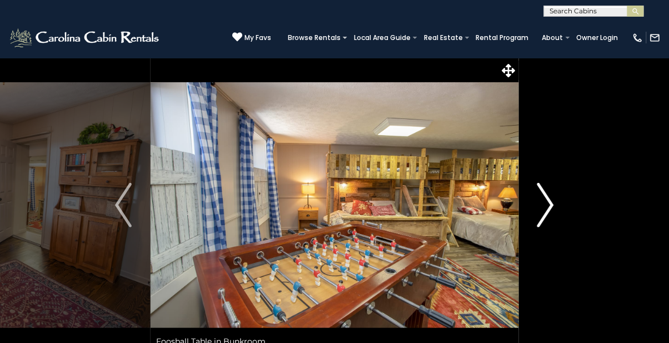
click at [549, 212] on img "Next" at bounding box center [546, 205] width 17 height 44
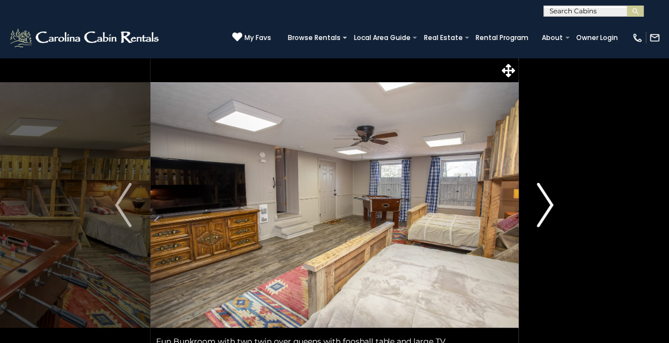
click at [533, 220] on button "Next" at bounding box center [546, 205] width 54 height 295
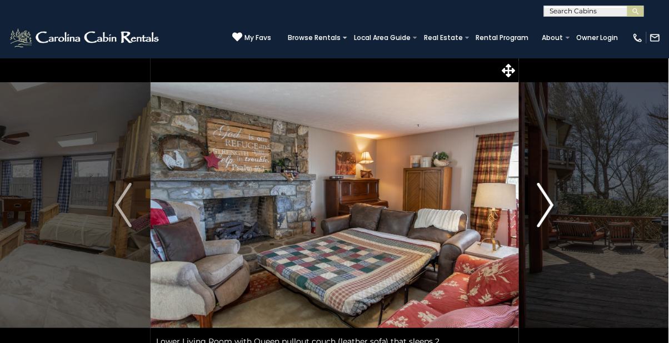
click at [551, 203] on img "Next" at bounding box center [546, 205] width 17 height 44
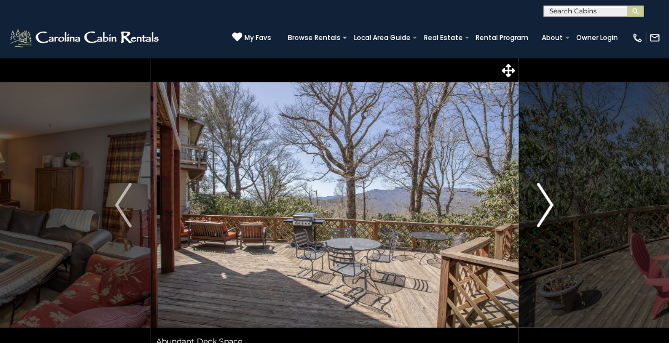
click at [549, 207] on img "Next" at bounding box center [546, 205] width 17 height 44
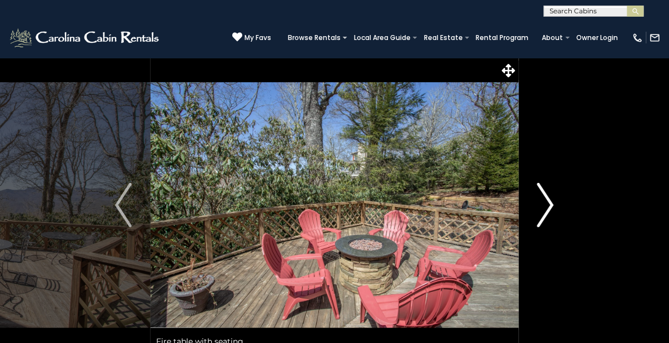
click at [548, 208] on img "Next" at bounding box center [546, 205] width 17 height 44
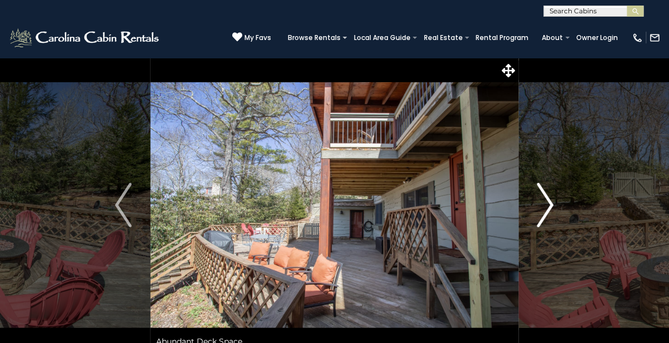
click at [556, 196] on button "Next" at bounding box center [546, 205] width 54 height 295
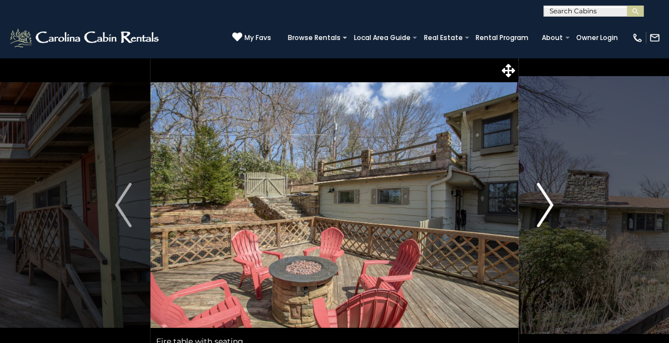
click at [547, 208] on img "Next" at bounding box center [546, 205] width 17 height 44
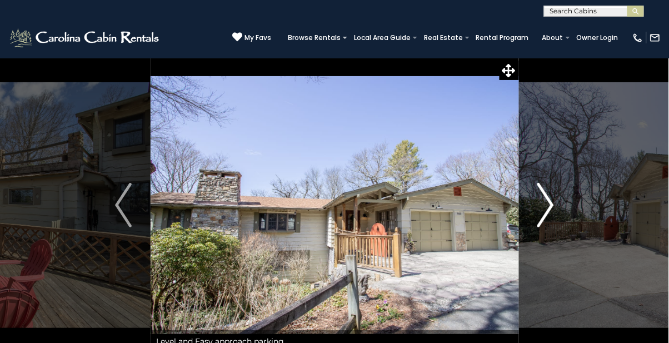
click at [548, 206] on img "Next" at bounding box center [546, 205] width 17 height 44
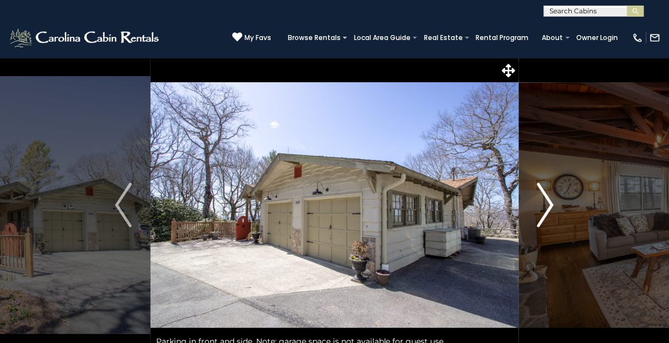
click at [546, 212] on img "Next" at bounding box center [546, 205] width 17 height 44
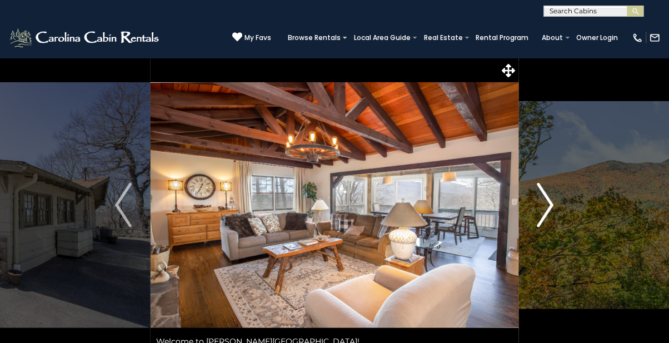
click at [538, 216] on img "Next" at bounding box center [546, 205] width 17 height 44
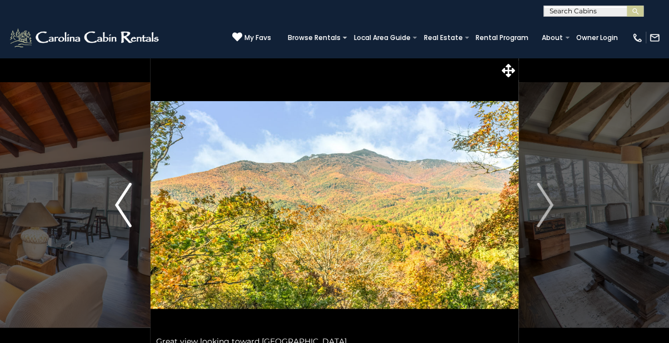
click at [121, 212] on img "Previous" at bounding box center [123, 205] width 17 height 44
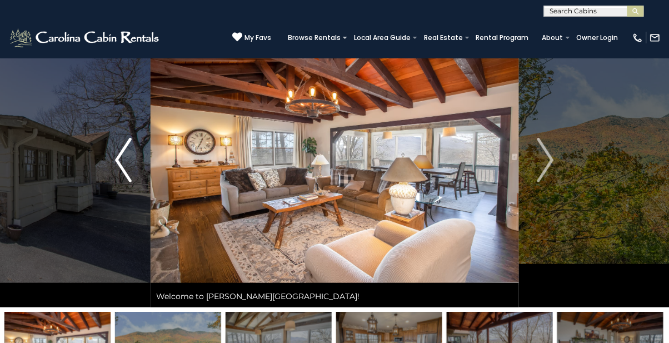
scroll to position [42, 0]
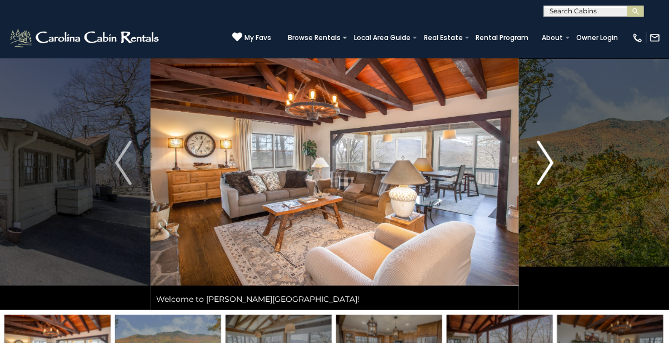
click at [527, 166] on button "Next" at bounding box center [546, 163] width 54 height 295
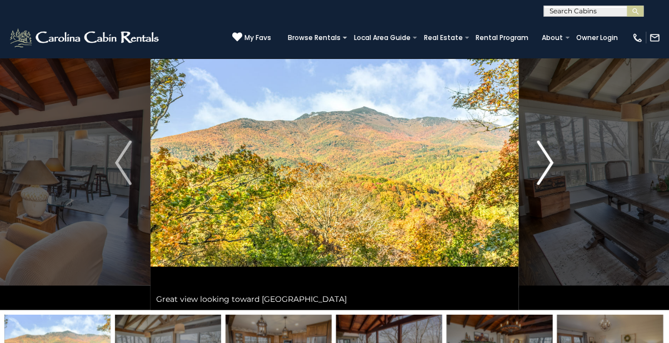
click at [536, 162] on button "Next" at bounding box center [546, 163] width 54 height 295
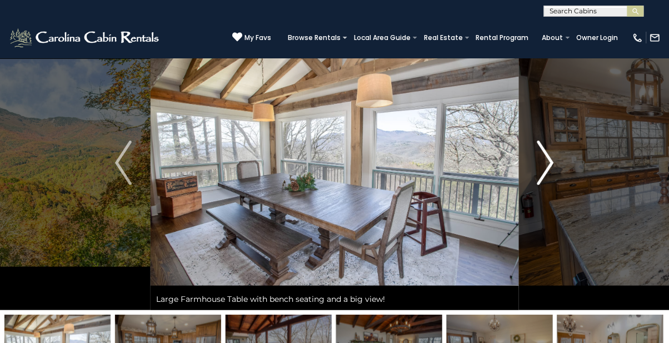
click at [548, 167] on img "Next" at bounding box center [546, 163] width 17 height 44
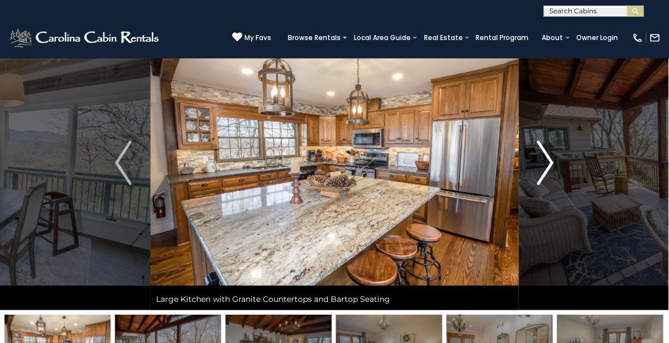
scroll to position [48, 0]
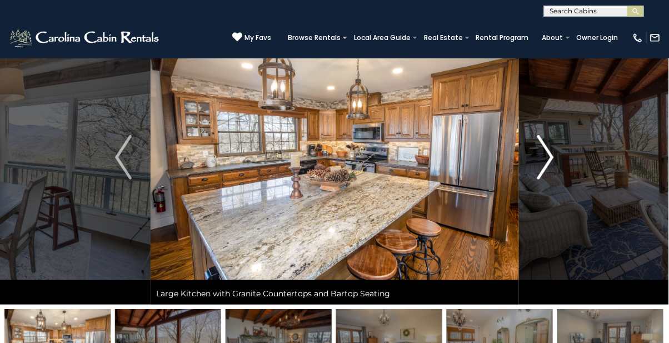
click at [546, 163] on img "Next" at bounding box center [546, 157] width 17 height 44
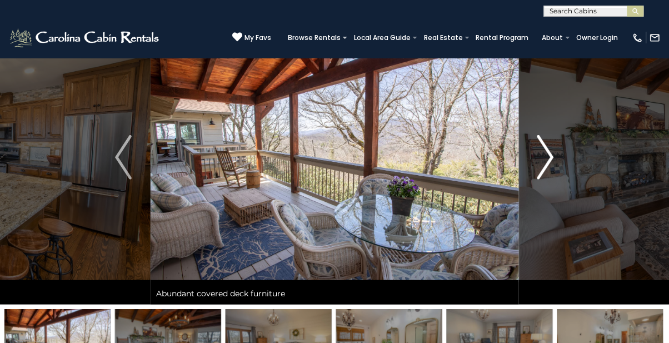
click at [533, 160] on button "Next" at bounding box center [546, 157] width 54 height 295
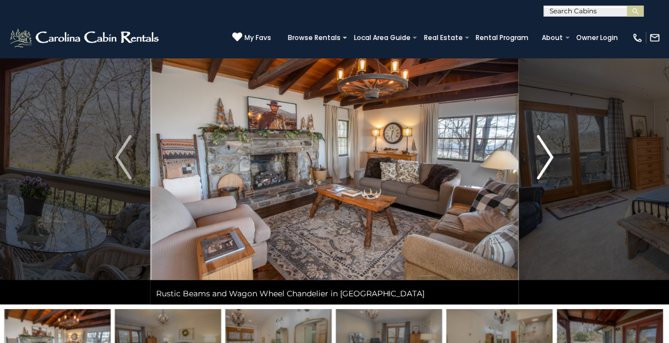
click at [537, 150] on button "Next" at bounding box center [546, 157] width 54 height 295
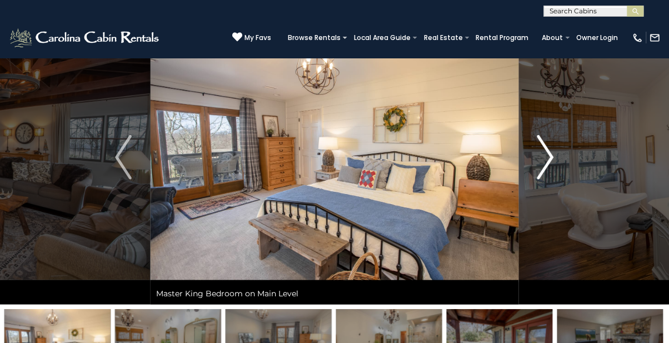
click at [541, 163] on img "Next" at bounding box center [546, 157] width 17 height 44
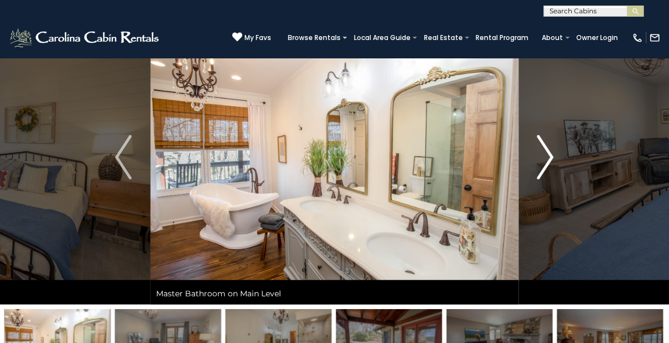
click at [546, 147] on img "Next" at bounding box center [546, 157] width 17 height 44
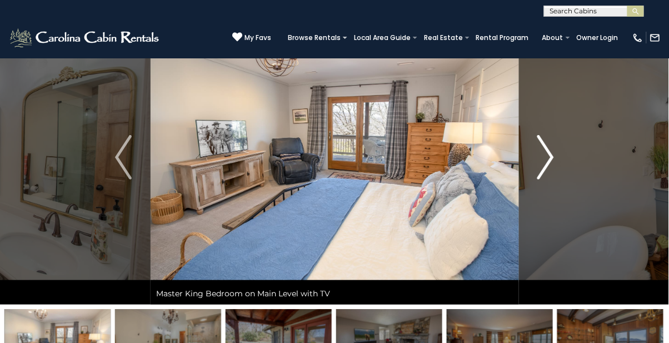
click at [553, 155] on img "Next" at bounding box center [546, 157] width 17 height 44
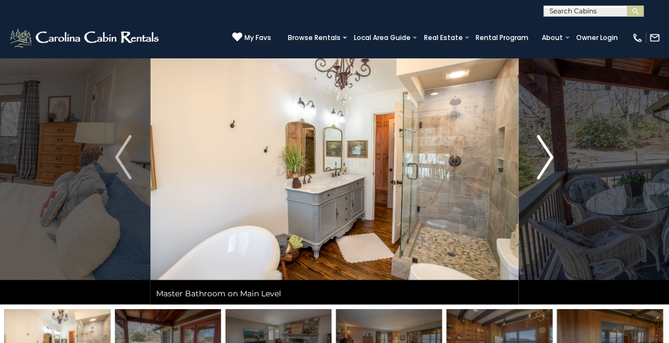
click at [546, 156] on img "Next" at bounding box center [546, 157] width 17 height 44
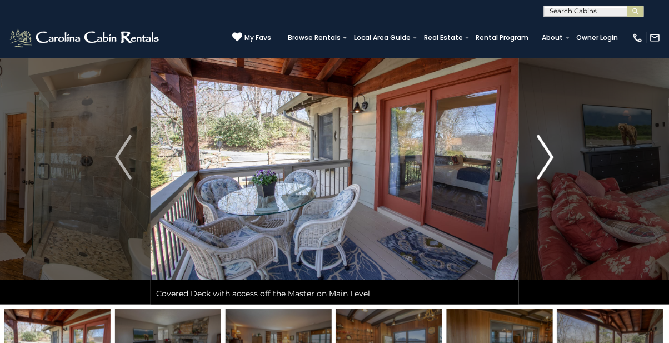
click at [552, 152] on img "Next" at bounding box center [546, 157] width 17 height 44
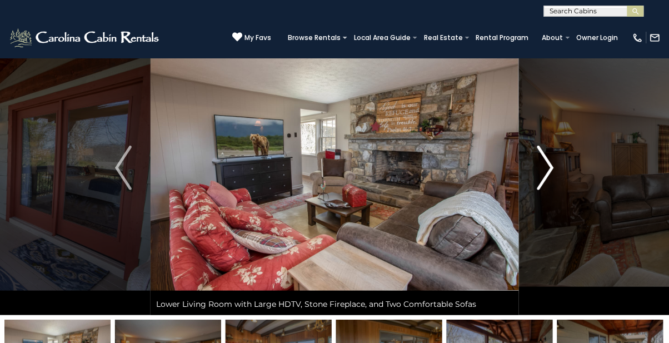
scroll to position [34, 0]
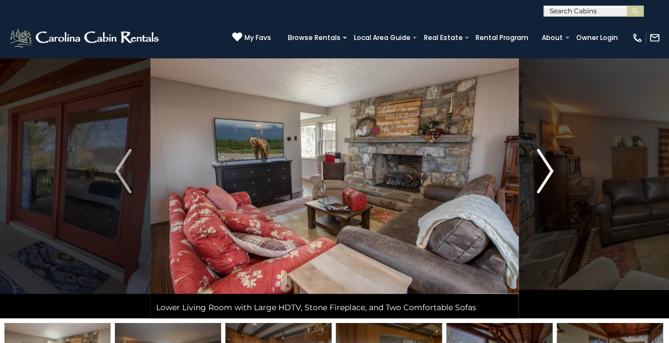
click at [547, 170] on img "Next" at bounding box center [546, 171] width 17 height 44
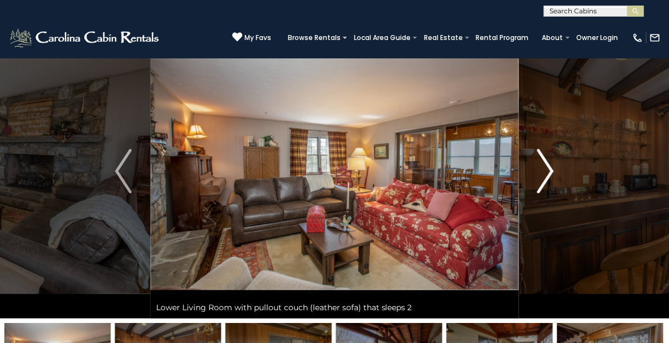
click at [538, 163] on img "Next" at bounding box center [546, 171] width 17 height 44
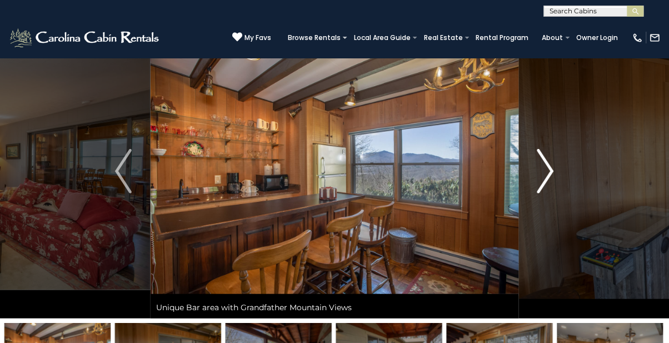
click at [539, 167] on img "Next" at bounding box center [546, 171] width 17 height 44
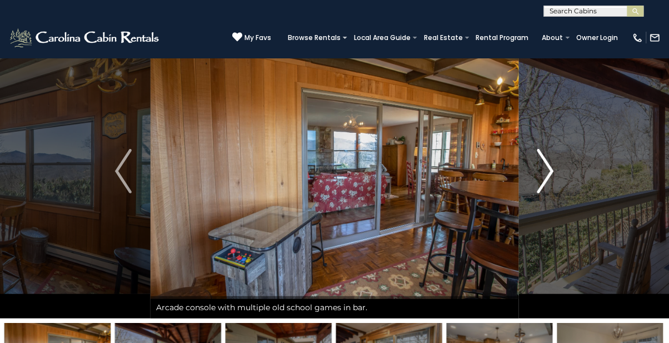
click at [540, 170] on img "Next" at bounding box center [546, 171] width 17 height 44
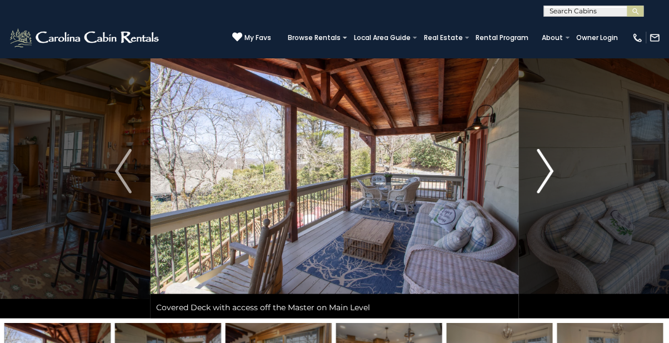
click at [542, 161] on img "Next" at bounding box center [546, 171] width 17 height 44
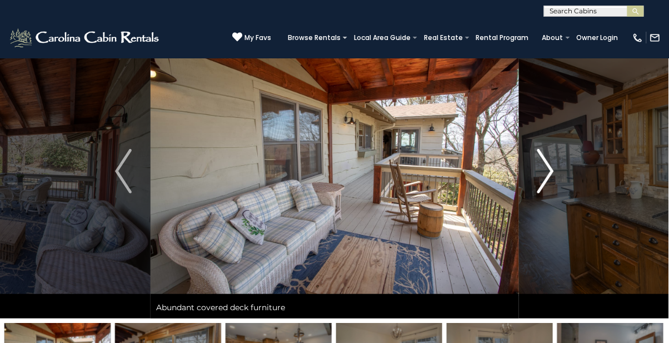
click at [544, 165] on img "Next" at bounding box center [546, 171] width 17 height 44
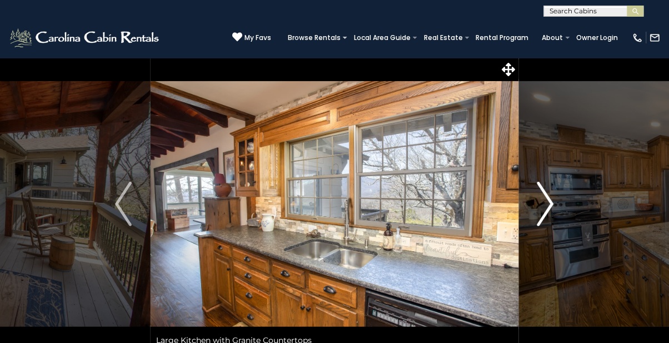
scroll to position [1, 0]
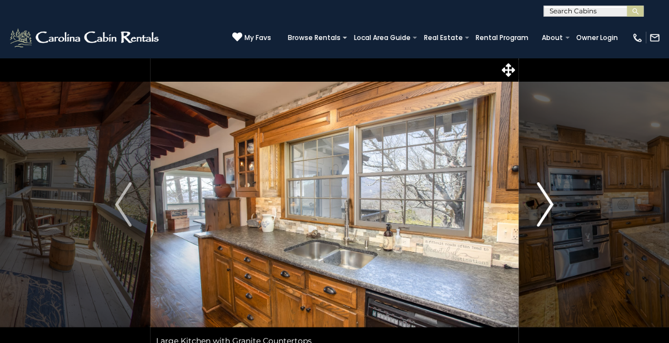
click at [549, 198] on img "Next" at bounding box center [546, 204] width 17 height 44
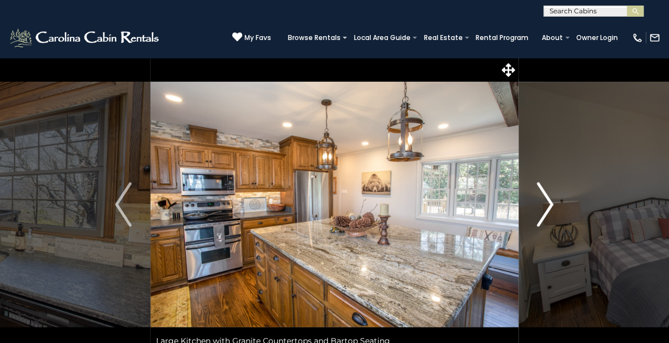
click at [539, 198] on img "Next" at bounding box center [546, 204] width 17 height 44
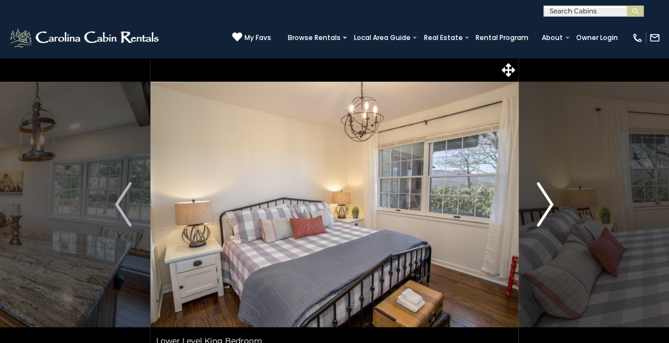
click at [546, 207] on img "Next" at bounding box center [546, 204] width 17 height 44
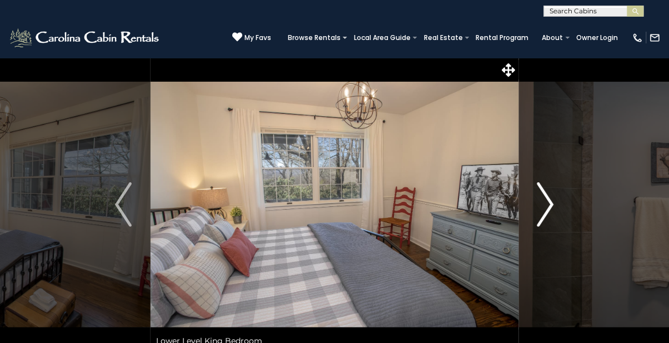
click at [534, 196] on button "Next" at bounding box center [546, 204] width 54 height 295
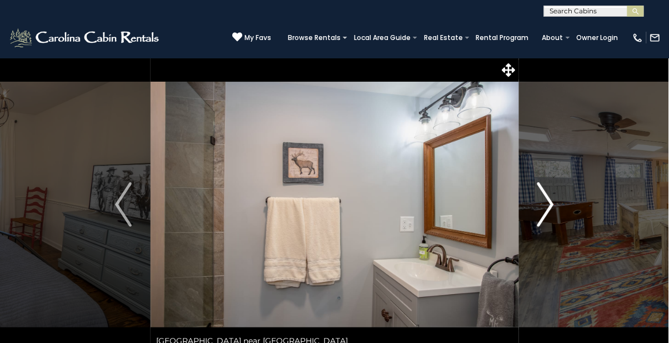
click at [539, 208] on img "Next" at bounding box center [546, 204] width 17 height 44
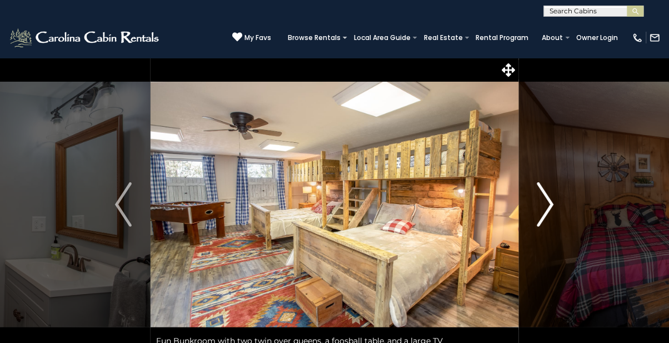
click at [538, 204] on img "Next" at bounding box center [546, 204] width 17 height 44
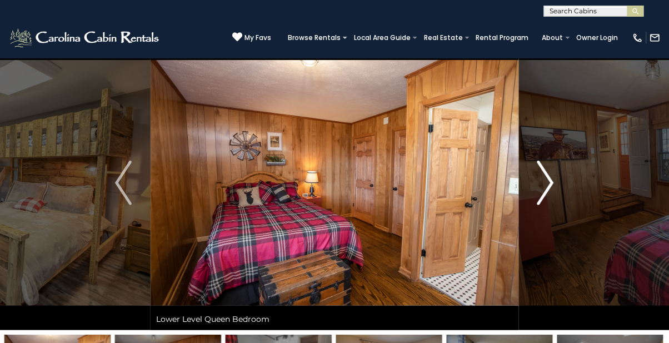
scroll to position [21, 0]
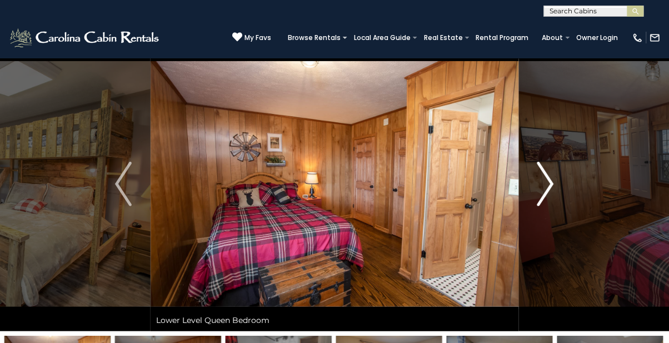
click at [538, 178] on img "Next" at bounding box center [546, 184] width 17 height 44
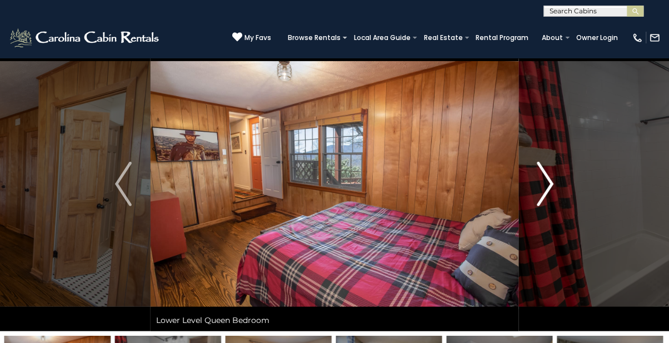
click at [539, 183] on img "Next" at bounding box center [546, 184] width 17 height 44
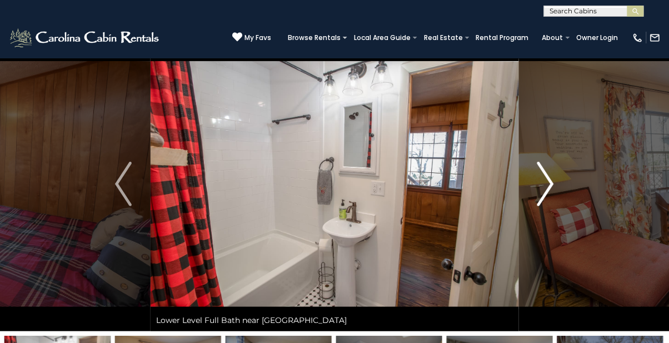
click at [544, 185] on img "Next" at bounding box center [546, 184] width 17 height 44
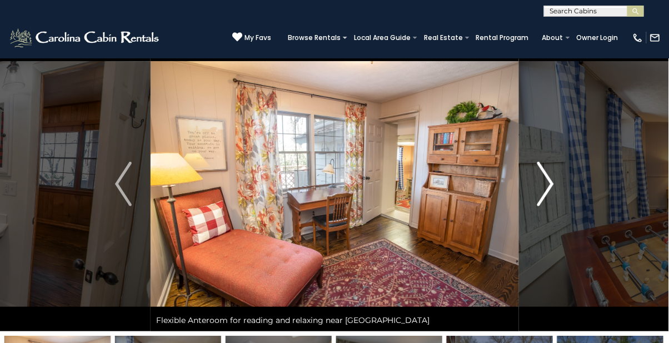
click at [540, 179] on img "Next" at bounding box center [546, 184] width 17 height 44
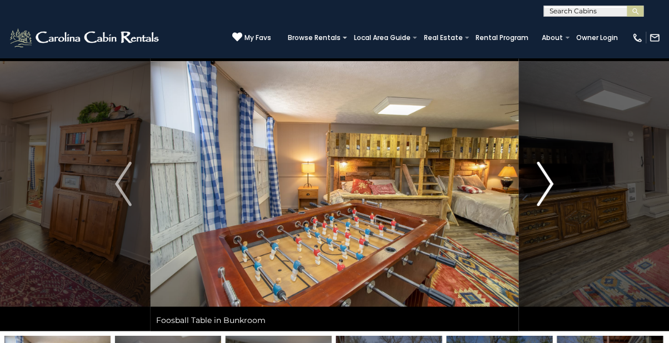
click at [534, 175] on button "Next" at bounding box center [546, 184] width 54 height 295
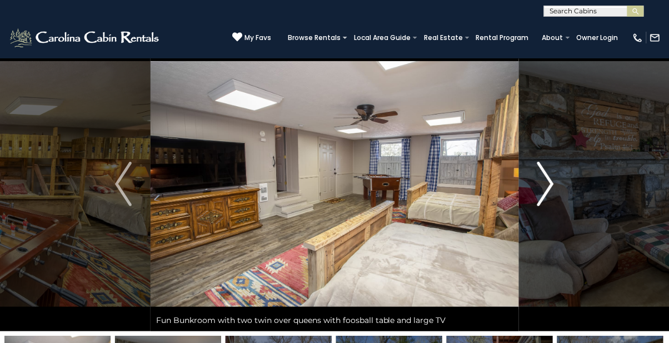
click at [544, 185] on img "Next" at bounding box center [546, 184] width 17 height 44
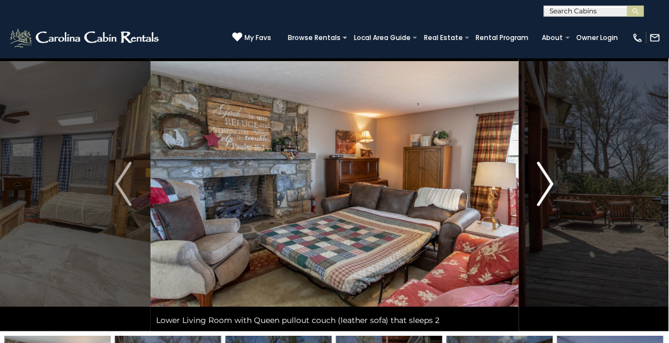
click at [548, 183] on img "Next" at bounding box center [546, 184] width 17 height 44
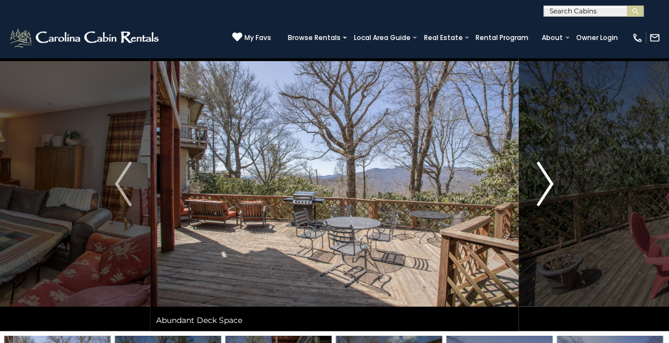
click at [551, 183] on img "Next" at bounding box center [546, 184] width 17 height 44
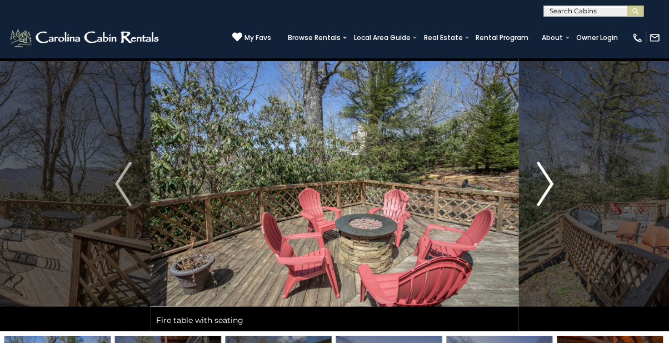
click at [549, 187] on img "Next" at bounding box center [546, 184] width 17 height 44
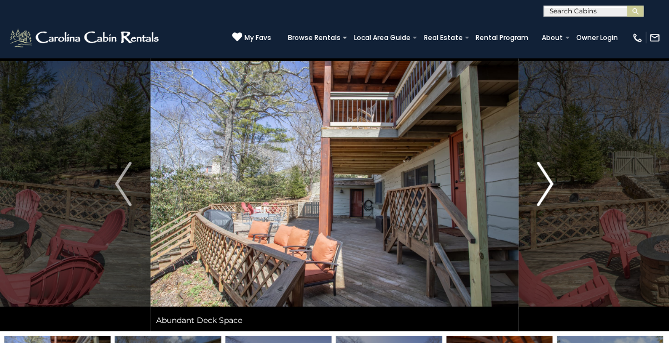
click at [541, 190] on img "Next" at bounding box center [546, 184] width 17 height 44
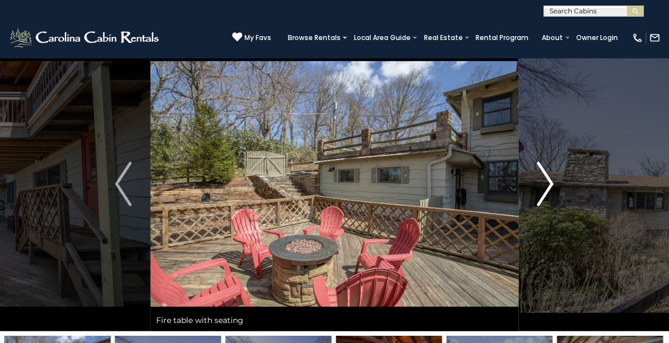
click at [539, 186] on img "Next" at bounding box center [546, 184] width 17 height 44
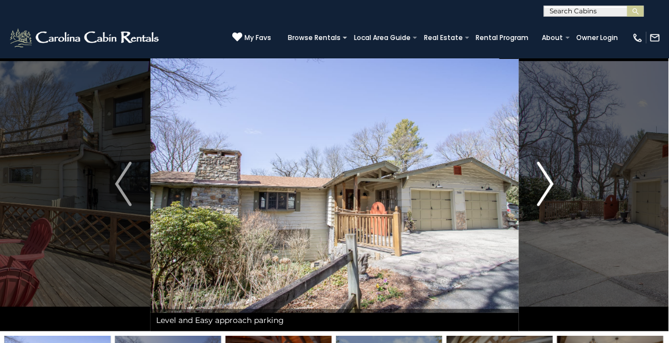
click at [548, 186] on img "Next" at bounding box center [546, 184] width 17 height 44
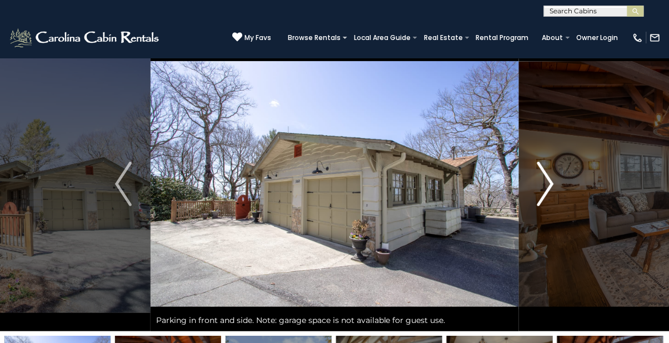
click at [547, 196] on img "Next" at bounding box center [546, 184] width 17 height 44
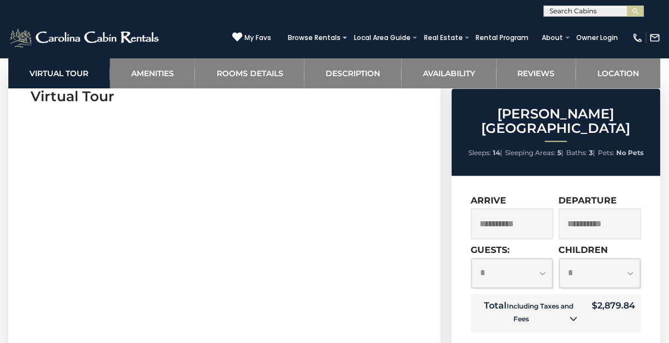
scroll to position [470, 0]
click at [545, 259] on select "**********" at bounding box center [512, 273] width 81 height 29
select select "**"
click at [472, 259] on select "**********" at bounding box center [512, 273] width 81 height 29
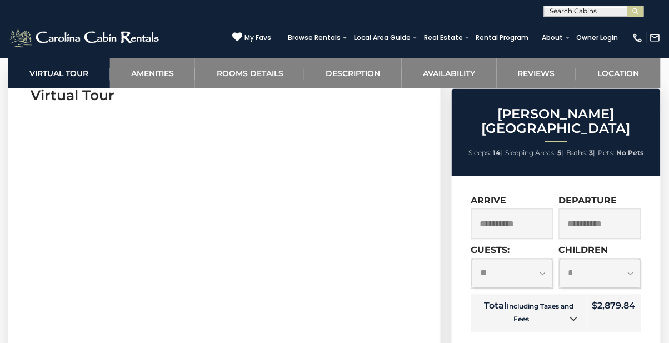
click at [521, 259] on select "**********" at bounding box center [512, 273] width 81 height 29
click at [609, 259] on select "**********" at bounding box center [600, 273] width 81 height 29
select select "*"
click at [560, 289] on select "**********" at bounding box center [600, 273] width 81 height 29
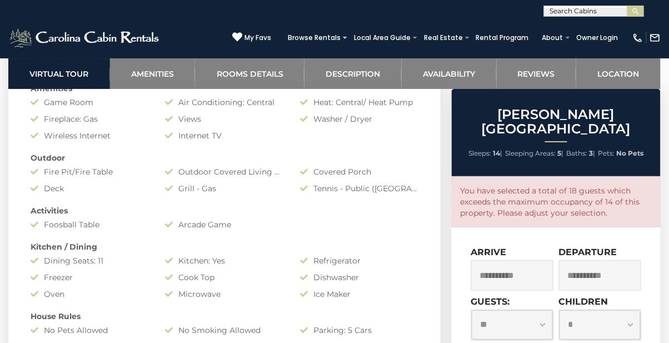
scroll to position [849, 0]
click at [546, 312] on select "**********" at bounding box center [512, 324] width 81 height 29
select select "*"
click at [472, 310] on select "**********" at bounding box center [512, 324] width 81 height 29
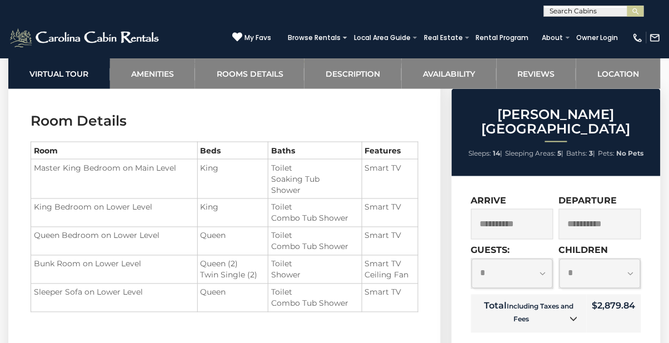
scroll to position [1225, 0]
